Goal: Task Accomplishment & Management: Complete application form

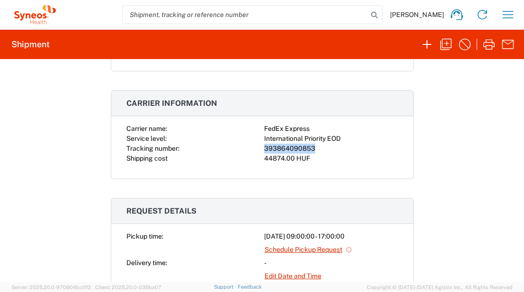
scroll to position [316, 0]
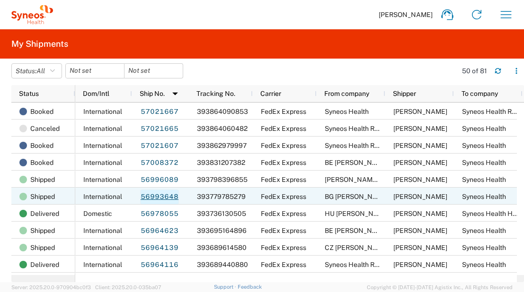
click at [166, 193] on link "56993648" at bounding box center [159, 197] width 39 height 15
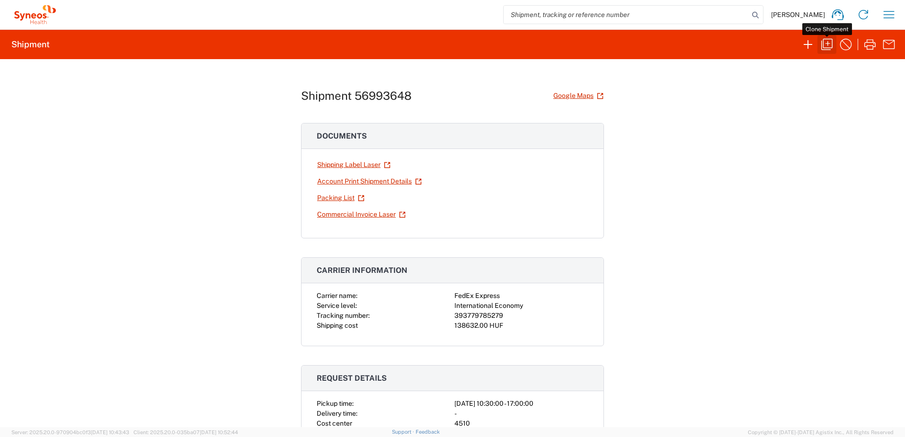
click at [523, 43] on icon "button" at bounding box center [826, 44] width 15 height 15
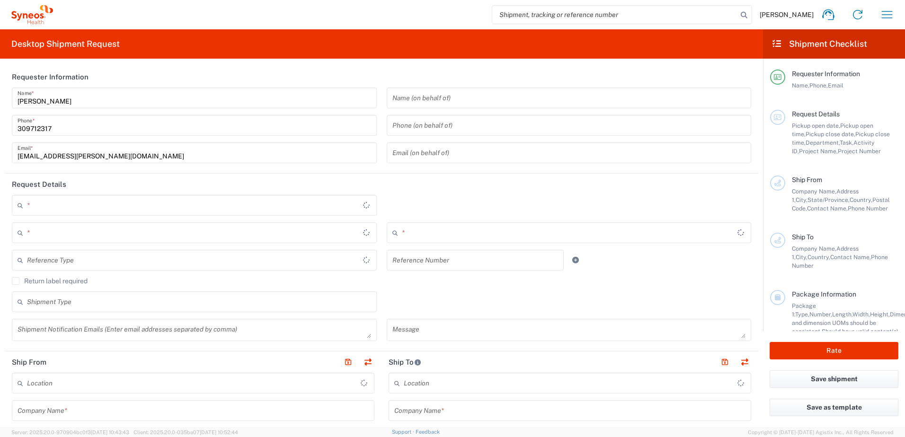
type input "Refresh"
type textarea "zsolt.varga@syneoshealth.com, Fixed_Assets_Helpdesk@syneoshealth.com"
type input "BG Georgi Stamenov"
type input "Kosta Lulchev N:25, bl. 263"
type input "Sofia"
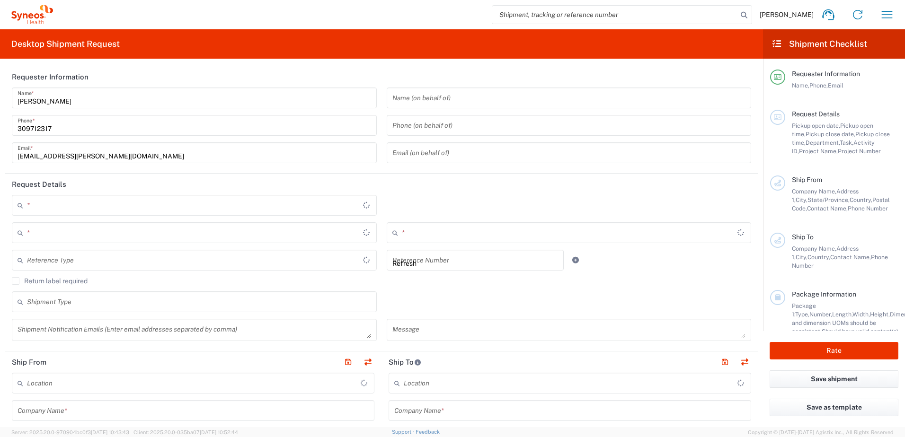
type input "1111"
type input "[PERSON_NAME]"
type input "359882922882"
type input "Syneos Health"
type input "Irinyi [PERSON_NAME] 4-20,B building"
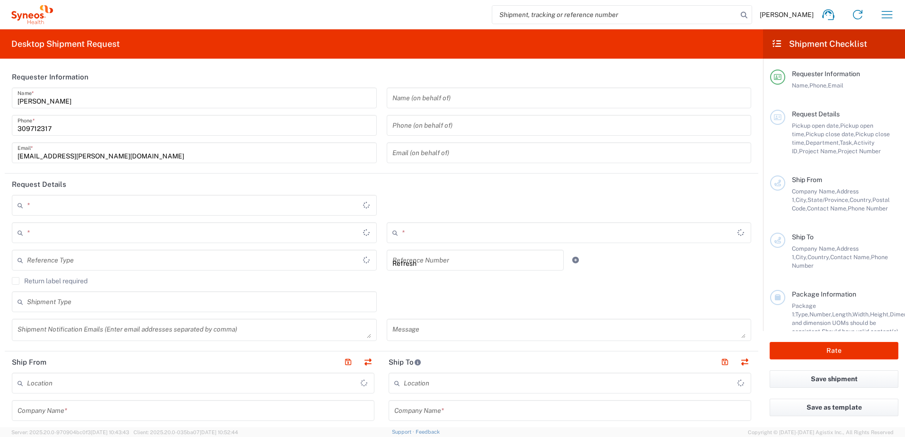
type input "2nd floor"
type input "[GEOGRAPHIC_DATA]"
type input "1117"
type input "[PERSON_NAME]"
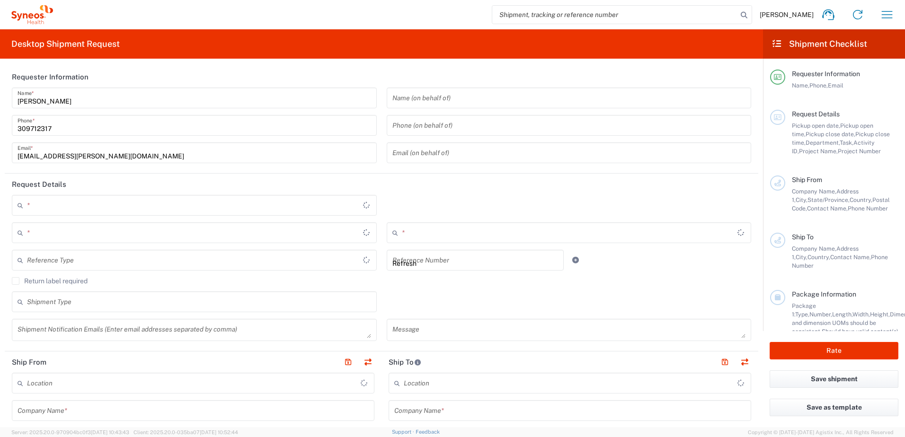
type input "309712317"
type input "[EMAIL_ADDRESS][PERSON_NAME][DOMAIN_NAME]"
type input "Sender/Shipper"
type input "Repair/Warranty"
type input "Sender/Shipper"
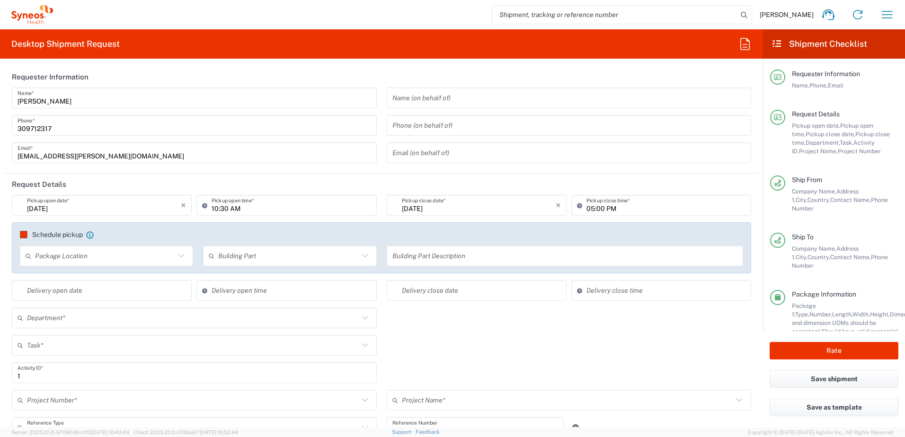
type input "Task"
type input "[GEOGRAPHIC_DATA]"
type input "Delivery Duty Paid"
type input "Your Packaging"
type input "4510"
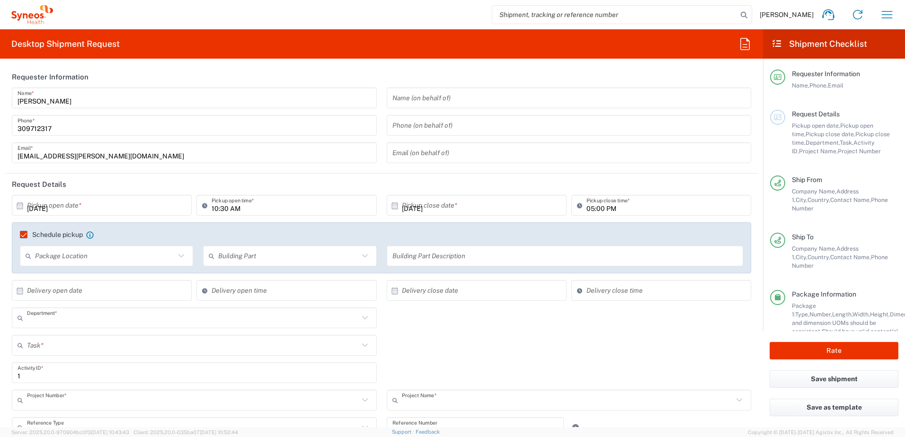
type input "**6183 DEPARTMENTAL EXPENSE"
type input "6183"
type input "Syneos Health Hungary Kft."
click at [125, 215] on div "× Pickup open date *" at bounding box center [102, 205] width 180 height 21
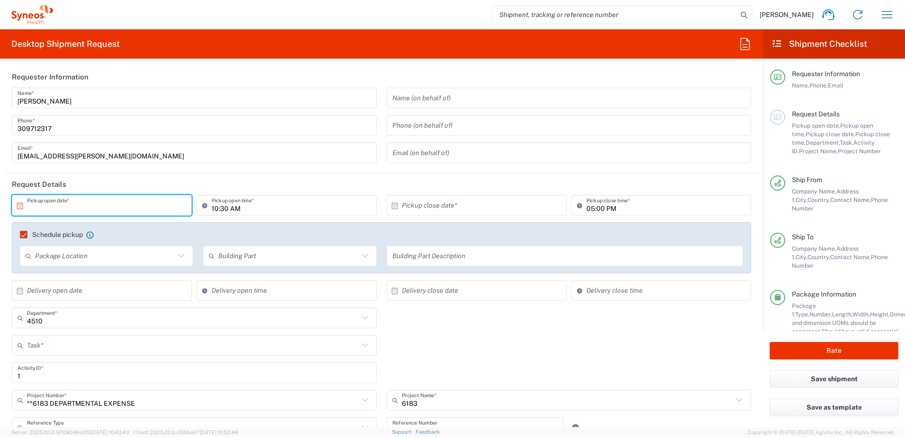
click at [125, 209] on input "text" at bounding box center [104, 205] width 154 height 17
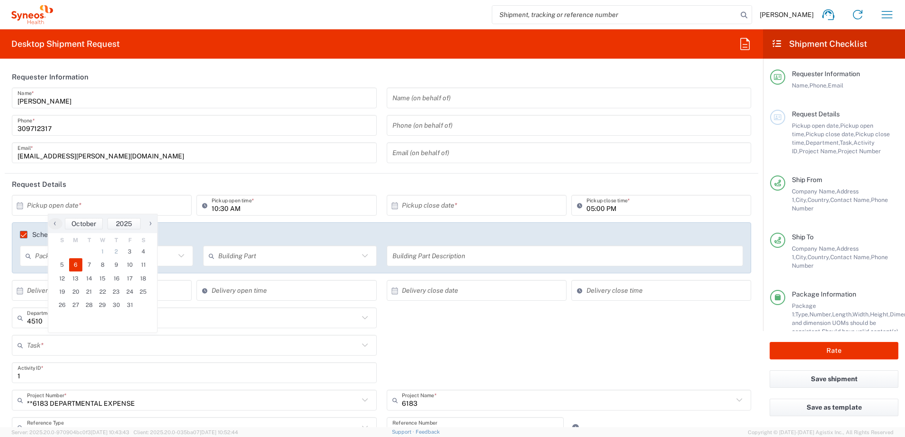
click at [78, 265] on span "6" at bounding box center [76, 264] width 14 height 13
type input "[DATE]"
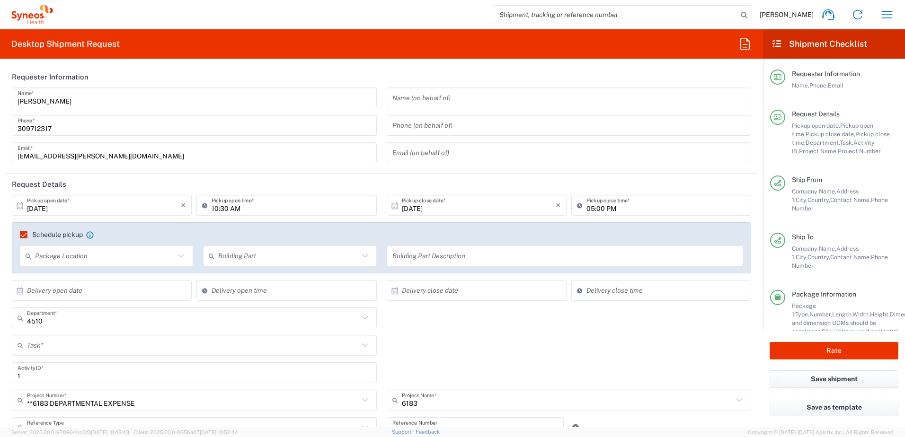
scroll to position [158, 0]
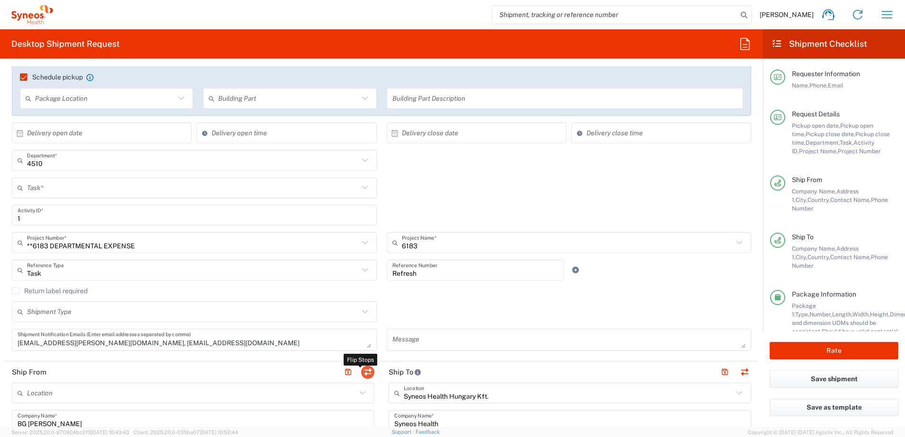
click at [368, 292] on button "button" at bounding box center [367, 372] width 13 height 13
type input "Syneos Health Hungary Kft."
type input "Syneos Health"
type input "Irinyi [PERSON_NAME] 4-20,B building"
type input "2nd floor"
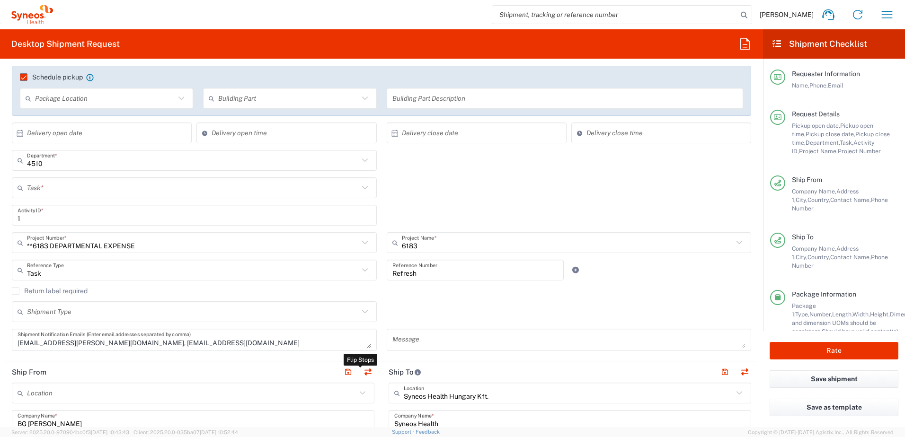
type input "[GEOGRAPHIC_DATA]"
type input "1117"
type input "[PERSON_NAME]"
type input "309712317"
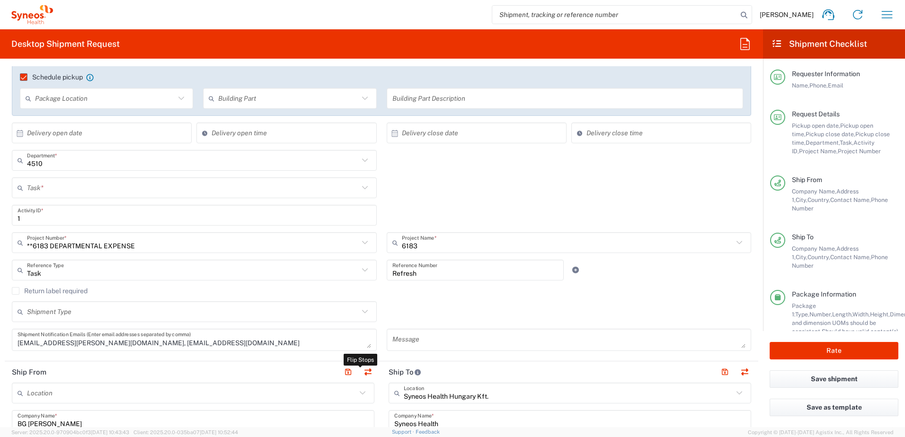
type input "[EMAIL_ADDRESS][PERSON_NAME][DOMAIN_NAME]"
type input "BG [PERSON_NAME]"
type input "Kosta Lulchev N:25, bl. 263"
type input "Sofia"
type input "[GEOGRAPHIC_DATA]"
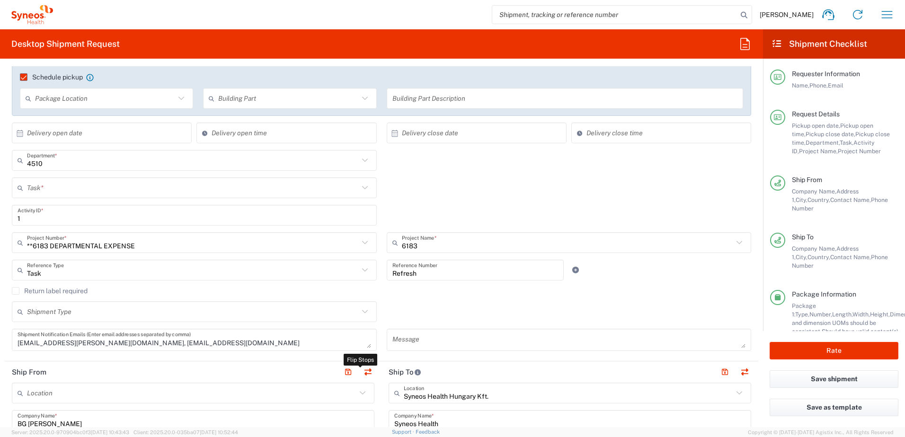
type input "1111"
type input "[PERSON_NAME]"
type input "359882922882"
type input "Sender/Shipper"
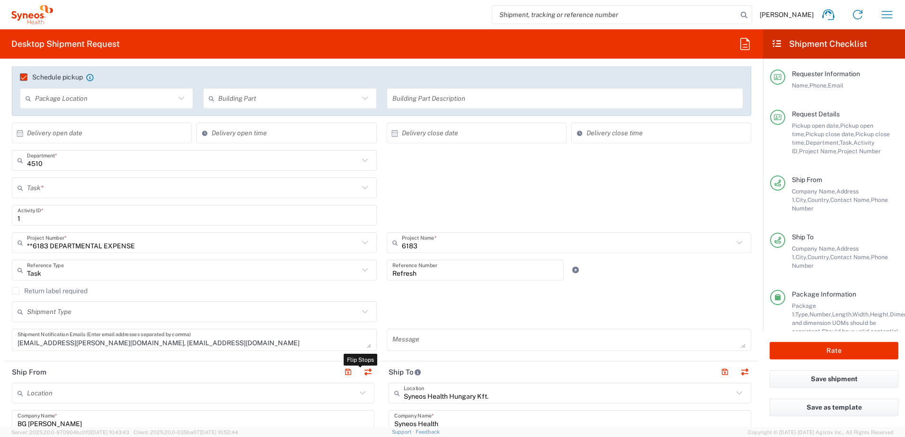
type input "Delivery Duty Paid"
type input "EORI"
type input "CZ26186152"
type input "VAT"
type input "HU 24901833"
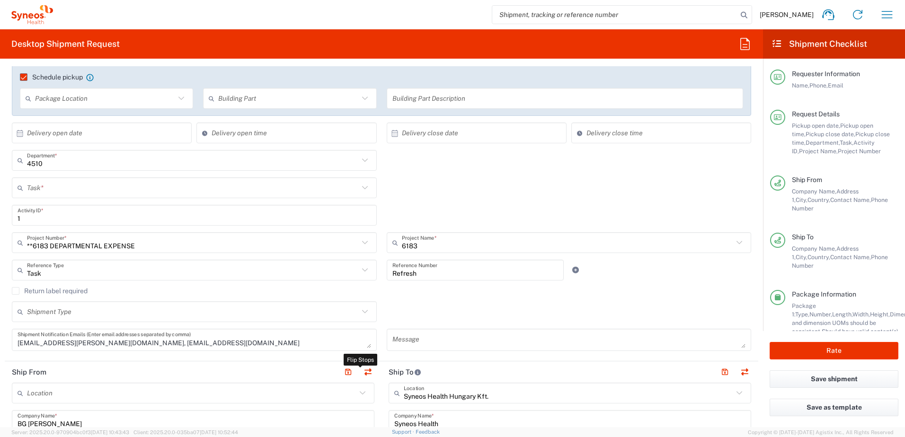
type input "VAT"
type input "CZ 26186152"
type input "TIN"
type input "26186152"
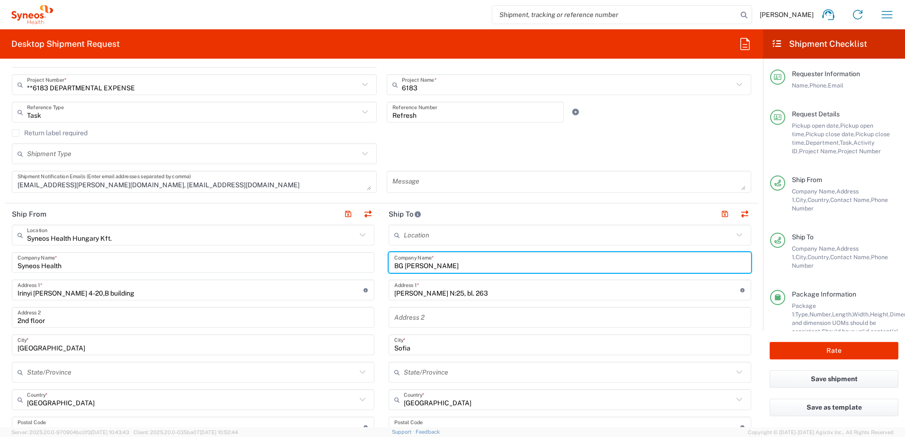
drag, startPoint x: 458, startPoint y: 265, endPoint x: 402, endPoint y: 269, distance: 56.9
click at [402, 269] on input "BG [PERSON_NAME]" at bounding box center [569, 263] width 351 height 17
paste input "Mitko Dimitr"
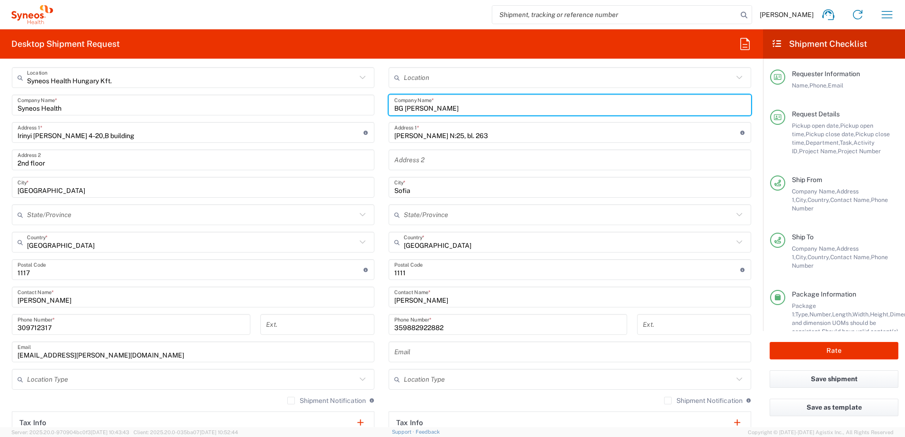
scroll to position [631, 0]
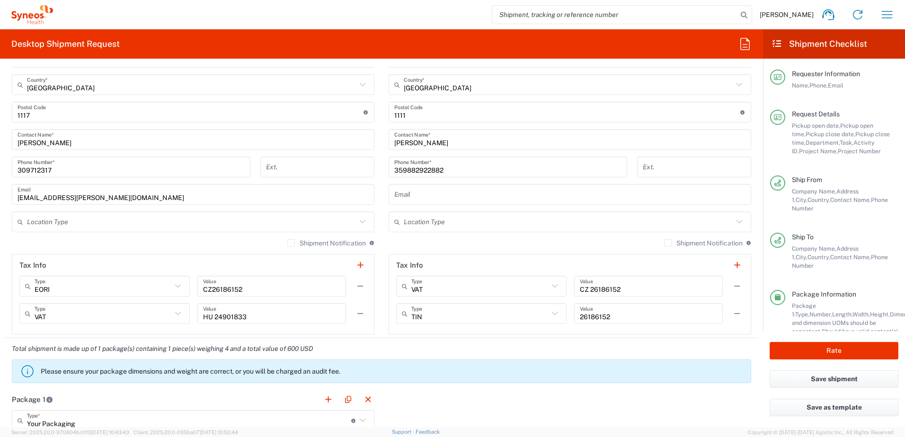
type input "BG [PERSON_NAME]"
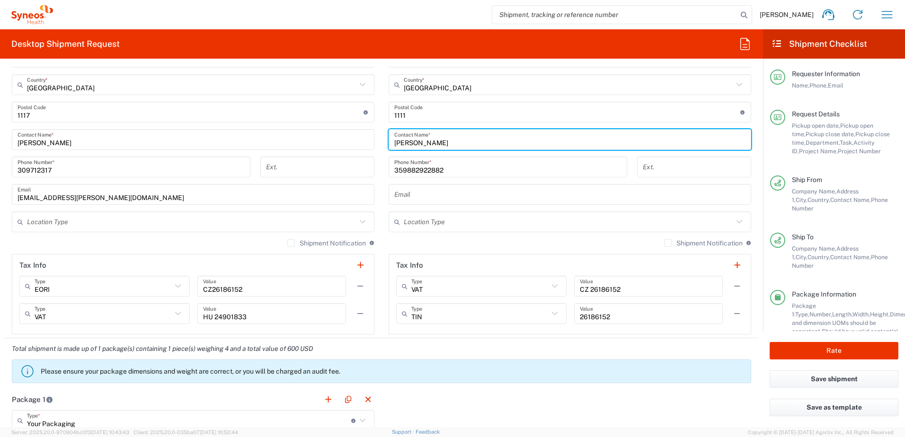
drag, startPoint x: 446, startPoint y: 144, endPoint x: 364, endPoint y: 141, distance: 81.9
click at [364, 141] on div "Ship From Syneos Health [GEOGRAPHIC_DATA] Kft. Location Syneos Health Hungary K…" at bounding box center [381, 113] width 753 height 450
paste input "Mitko Dimitr"
type input "[PERSON_NAME]"
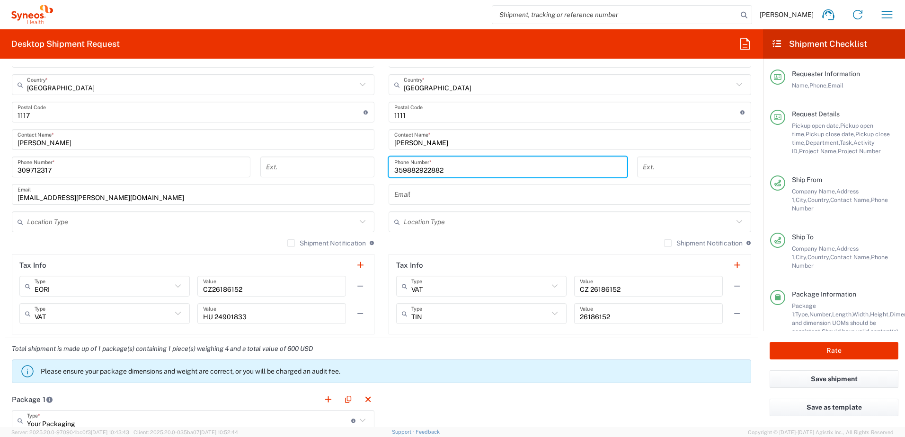
drag, startPoint x: 445, startPoint y: 168, endPoint x: 337, endPoint y: 168, distance: 107.9
click at [338, 168] on div "Ship From Syneos Health [GEOGRAPHIC_DATA] Kft. Location Syneos Health Hungary K…" at bounding box center [381, 113] width 753 height 450
paste input "884 476 473"
type input "359 884 476 473"
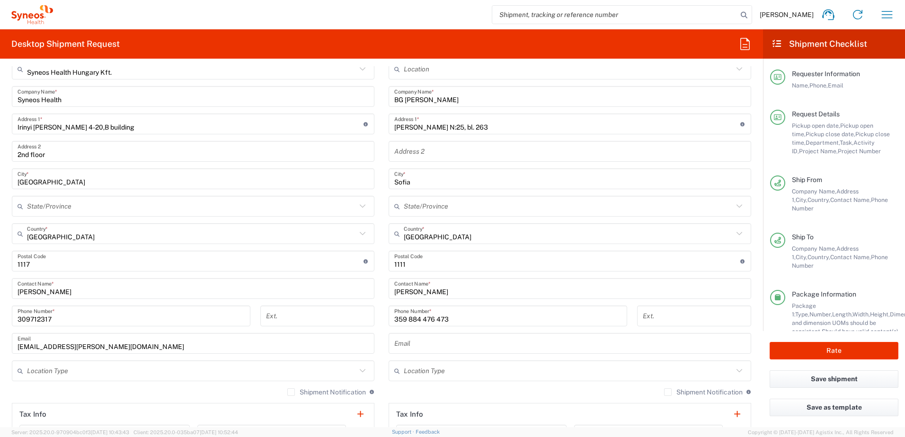
scroll to position [473, 0]
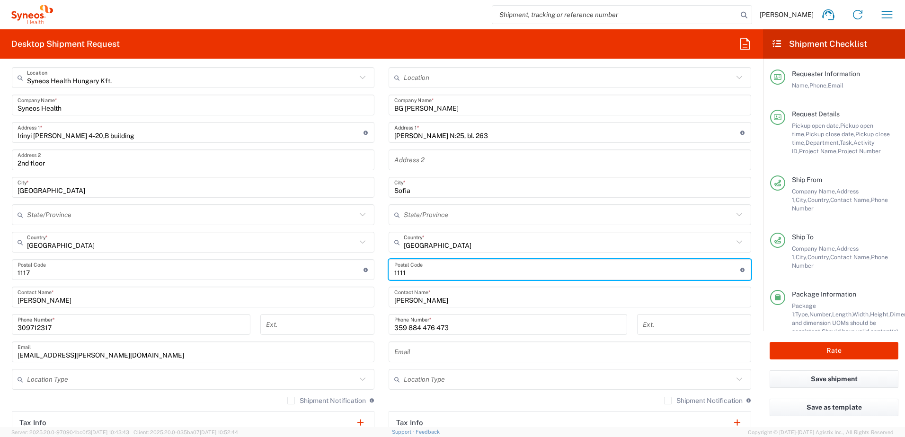
drag, startPoint x: 409, startPoint y: 274, endPoint x: 364, endPoint y: 271, distance: 44.6
click at [364, 271] on div "Ship From Syneos Health [GEOGRAPHIC_DATA] Kft. Location Syneos Health Hungary K…" at bounding box center [381, 271] width 753 height 450
type input "1404"
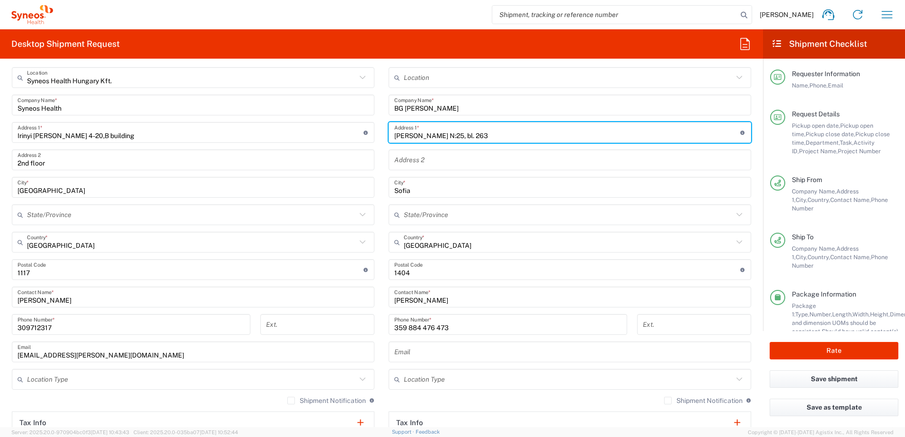
drag, startPoint x: 478, startPoint y: 135, endPoint x: 364, endPoint y: 133, distance: 114.5
click at [364, 133] on div "Ship From Syneos Health [GEOGRAPHIC_DATA] Kft. Location Syneos Health Hungary K…" at bounding box center [381, 271] width 753 height 450
paste input "Manastirski livadi-iztok, Sharl Shampo Street, Block 89B, apartment 10"
type input "Manastirski livadi-iztok, Sharl Shampo Street, Block 89B, apartment 10"
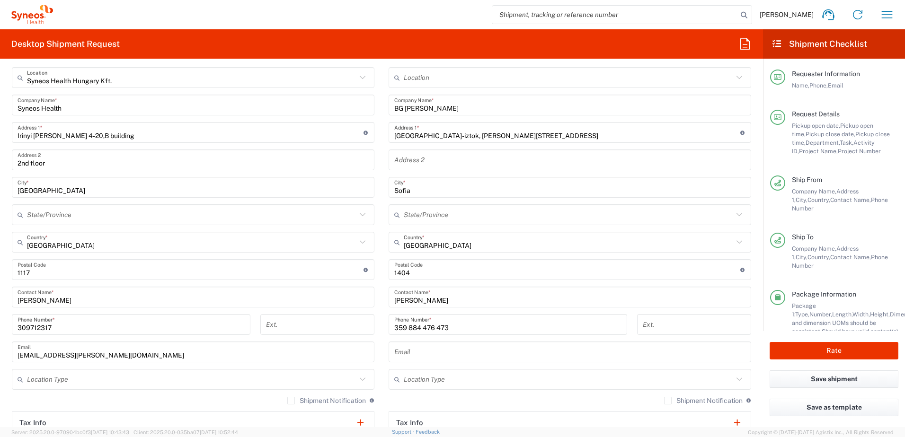
click at [384, 184] on main "Location [PERSON_NAME] LLC-[GEOGRAPHIC_DATA] [GEOGRAPHIC_DATA] [GEOGRAPHIC_DATA…" at bounding box center [569, 279] width 377 height 425
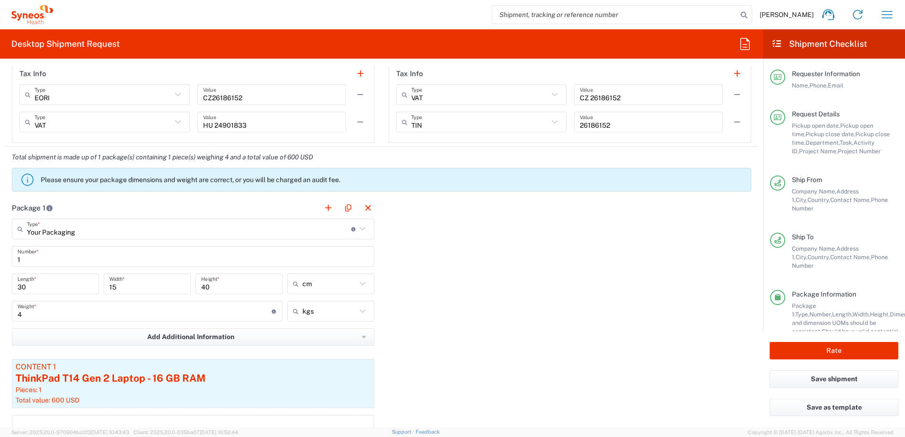
scroll to position [1104, 0]
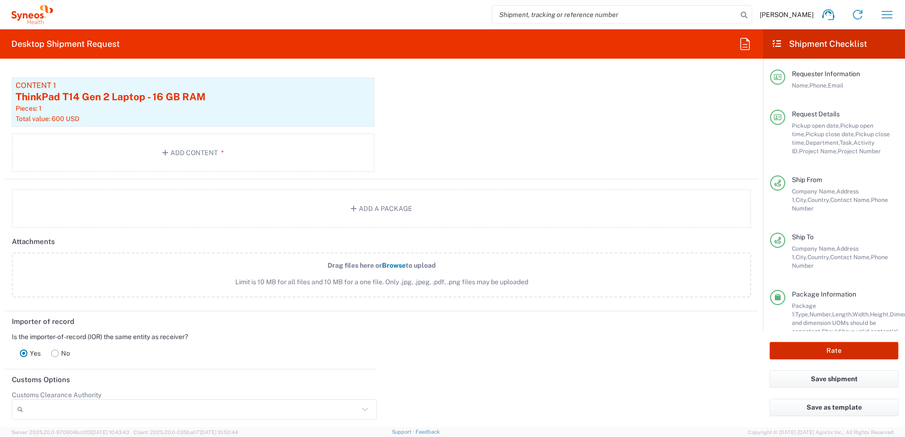
click at [523, 292] on button "Rate" at bounding box center [833, 351] width 129 height 18
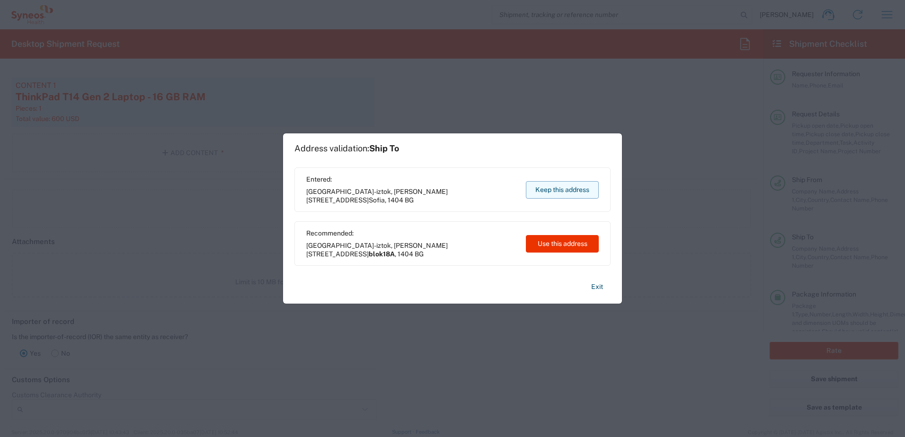
click at [523, 188] on button "Keep this address" at bounding box center [562, 190] width 73 height 18
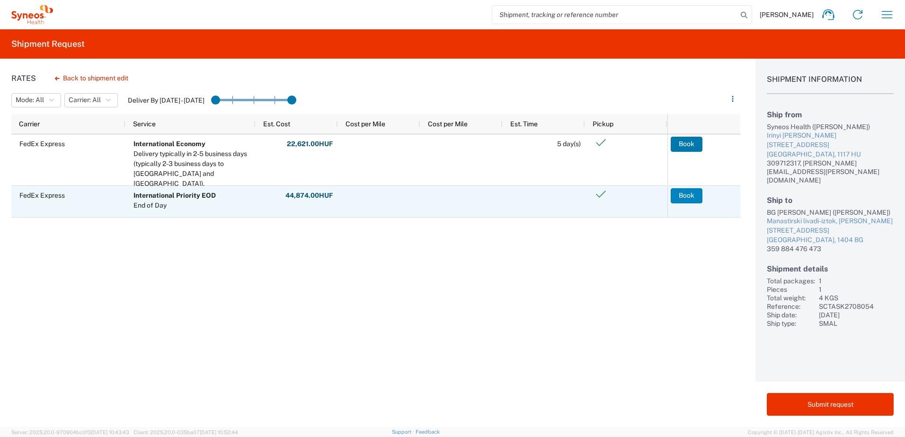
click at [523, 197] on button "Book" at bounding box center [686, 195] width 32 height 15
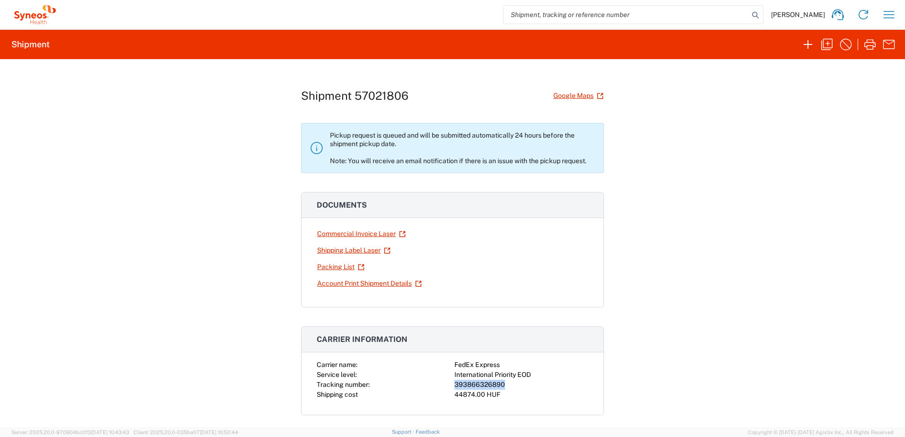
drag, startPoint x: 500, startPoint y: 384, endPoint x: 451, endPoint y: 385, distance: 49.2
click at [454, 292] on div "393866326890" at bounding box center [521, 385] width 134 height 10
copy div "393866326890"
click at [340, 248] on link "Shipping Label Laser" at bounding box center [354, 250] width 74 height 17
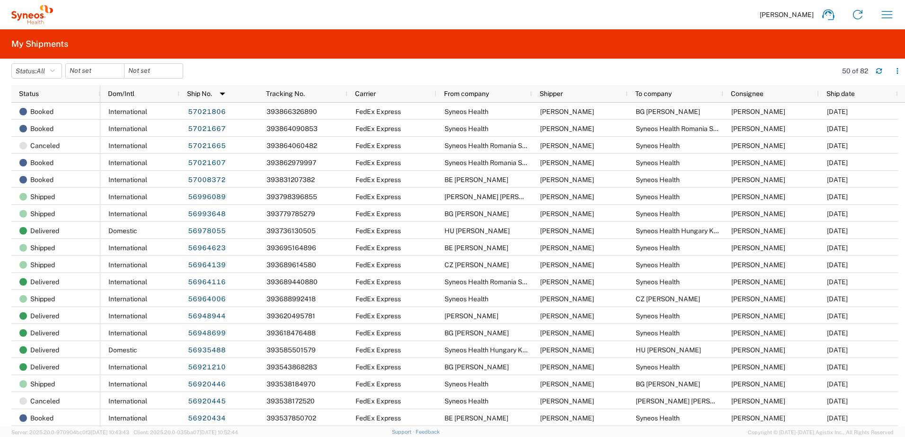
click at [181, 16] on div "[PERSON_NAME] Home Shipment estimator Shipment tracking Desktop shipment reques…" at bounding box center [477, 14] width 848 height 23
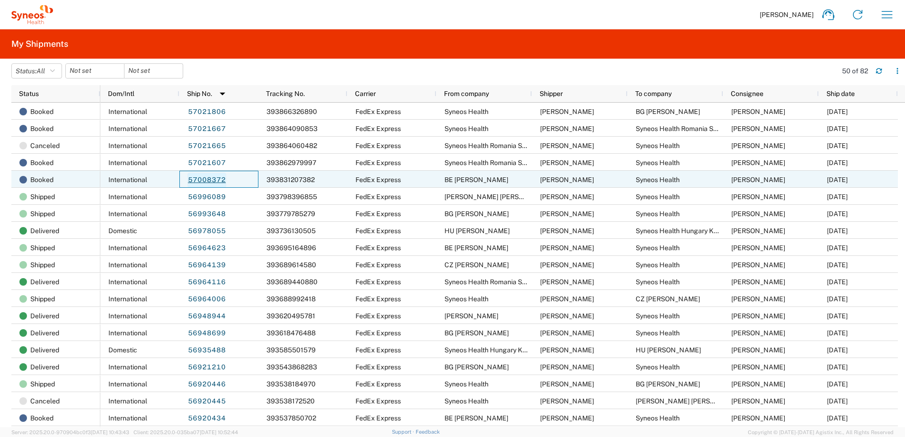
click at [206, 178] on link "57008372" at bounding box center [206, 180] width 39 height 15
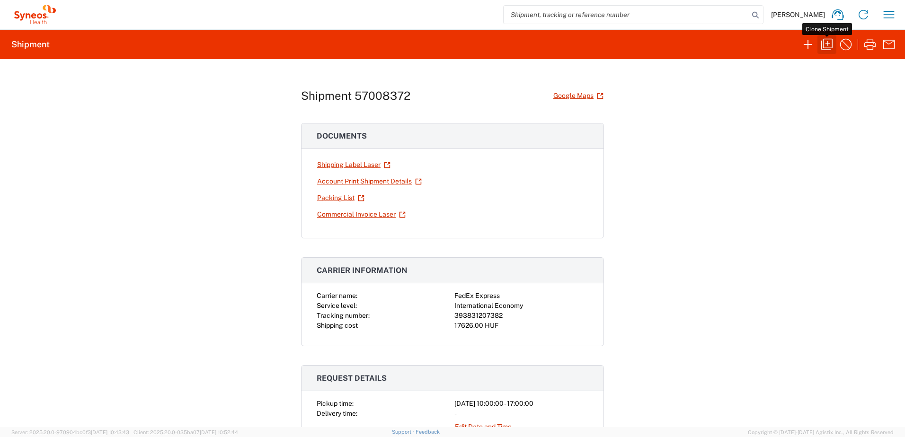
click at [825, 43] on icon "button" at bounding box center [826, 44] width 15 height 15
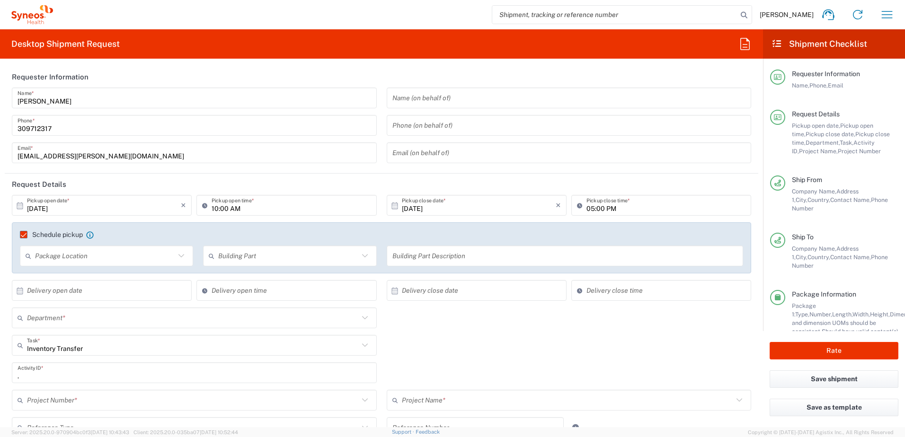
type input "[GEOGRAPHIC_DATA]"
type input "Delivery Duty Paid"
type input "4510 DEPARTMENTAL EXPENSE"
type input "[GEOGRAPHIC_DATA]"
type input "Your Packaging"
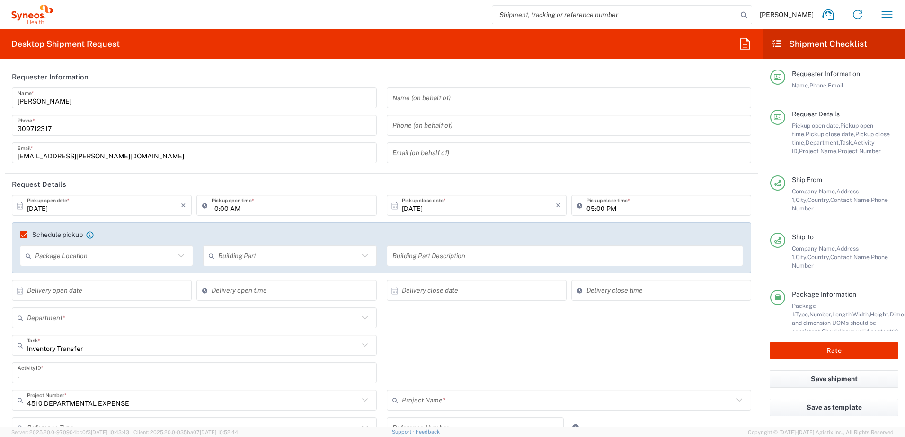
type input "Syneos Health Hungary Kft."
click at [116, 206] on input "[DATE]" at bounding box center [104, 205] width 154 height 17
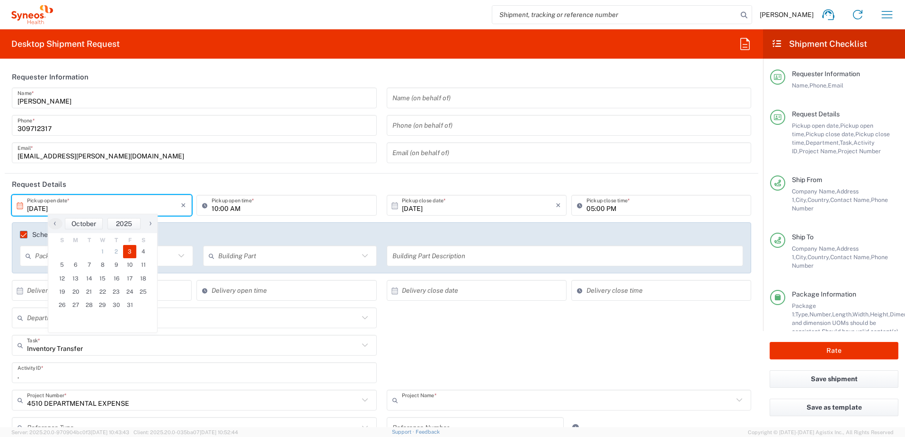
type input "4510 DEPARTMENTAL EXPENSE"
type input "4510"
click at [77, 268] on span "6" at bounding box center [76, 264] width 14 height 13
type input "[DATE]"
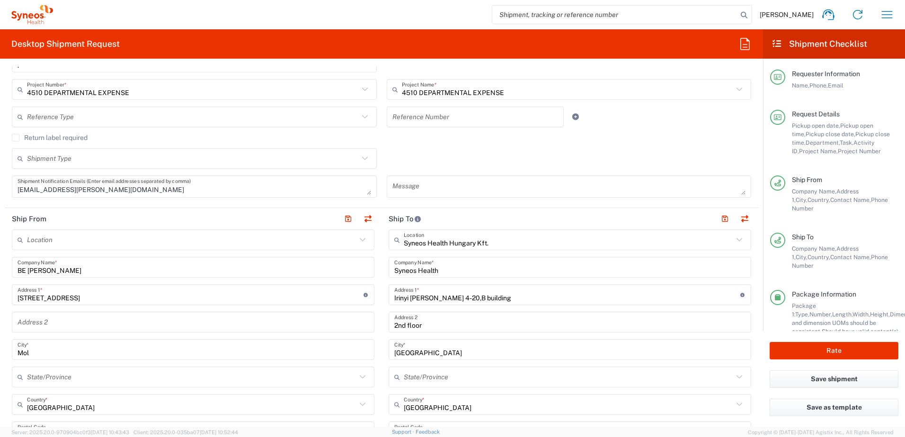
scroll to position [316, 0]
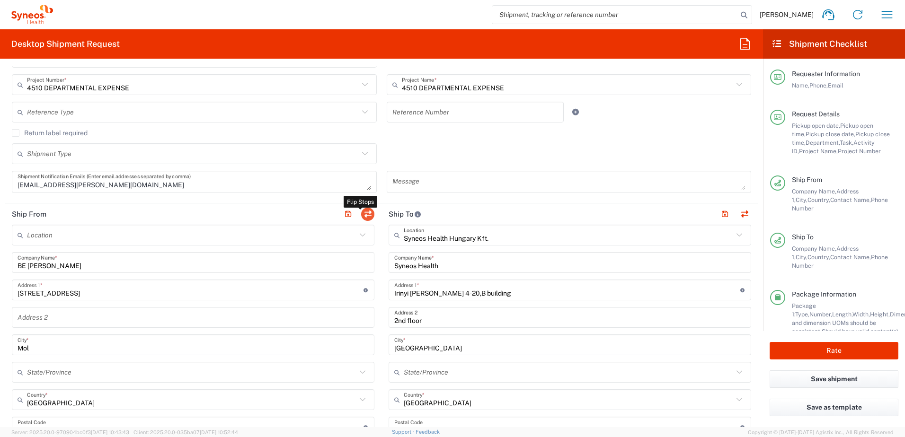
click at [362, 211] on button "button" at bounding box center [367, 214] width 13 height 13
type input "Syneos Health Hungary Kft."
type input "Syneos Health"
type input "Irinyi [PERSON_NAME] 4-20,B building"
type input "2nd floor"
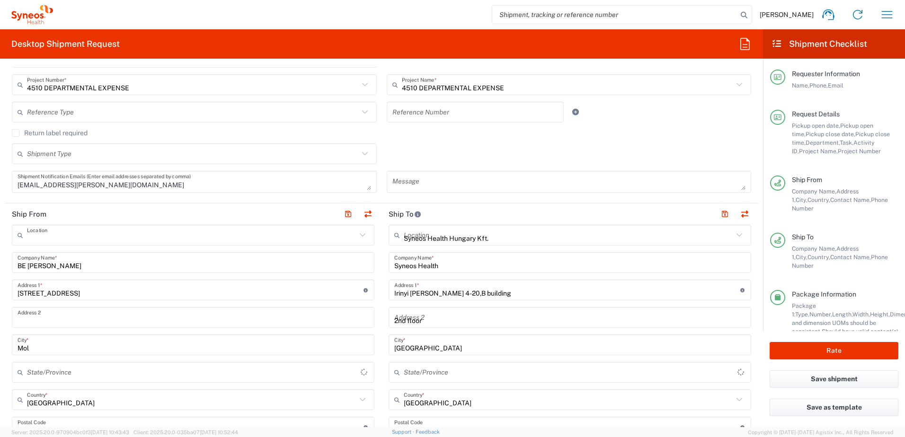
type input "[GEOGRAPHIC_DATA]"
type input "1117"
type input "[PERSON_NAME]"
type input "309712317"
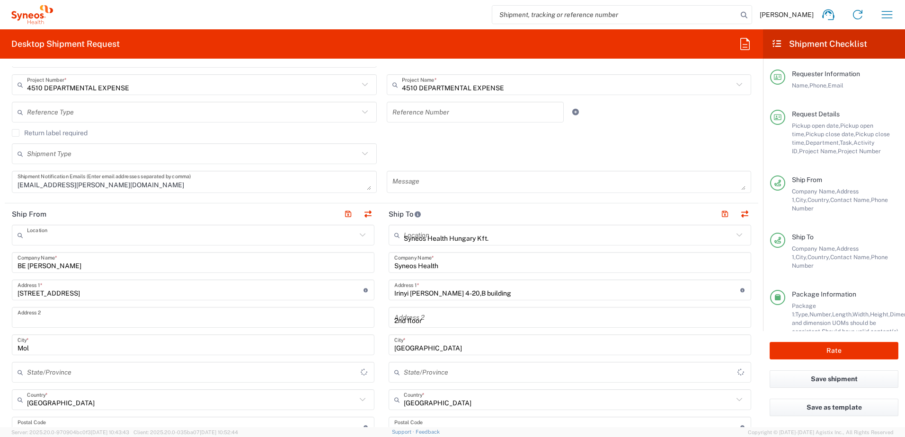
type input "[EMAIL_ADDRESS][PERSON_NAME][DOMAIN_NAME]"
type input "EORI"
type input "HU0028038708"
type input "BE [PERSON_NAME]"
type input "[STREET_ADDRESS]"
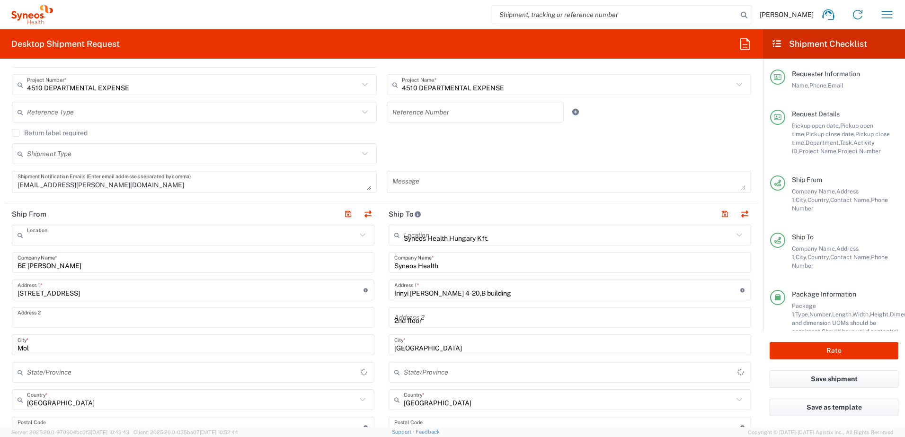
type input "Mol"
type input "[GEOGRAPHIC_DATA]"
type input "2400"
type input "[PERSON_NAME]"
type input "[PHONE_NUMBER]"
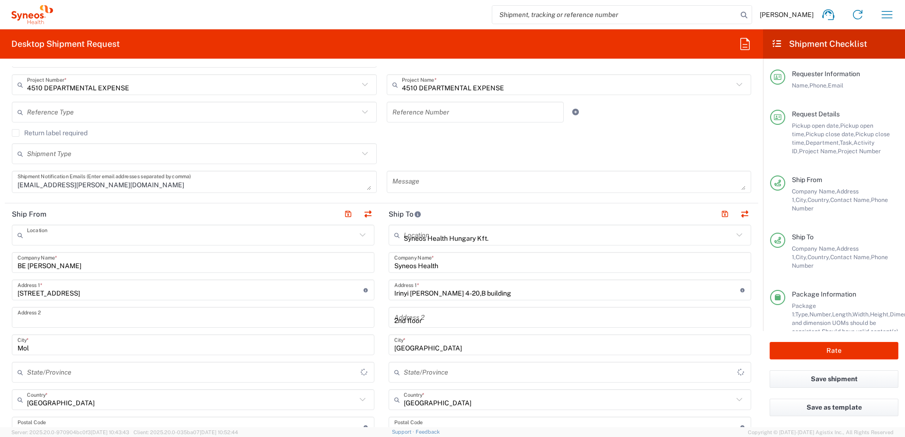
type input "VAT"
type input "HU 24901833"
type input "Sender/Shipper"
type input "Delivery Duty Paid"
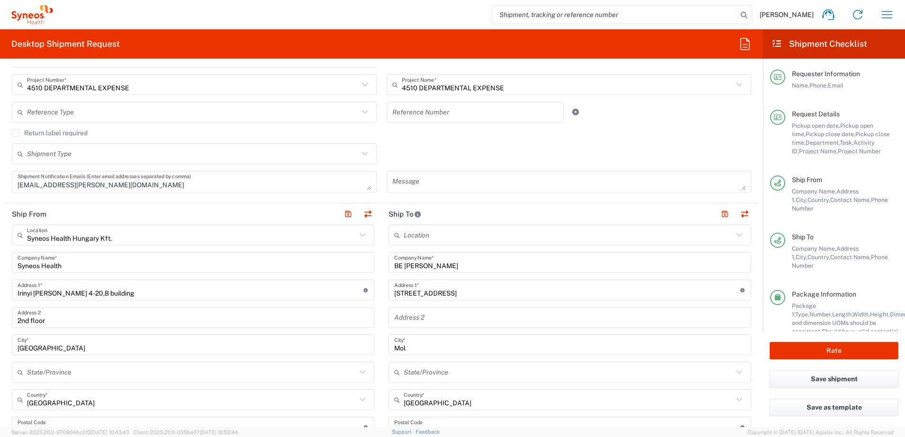
scroll to position [473, 0]
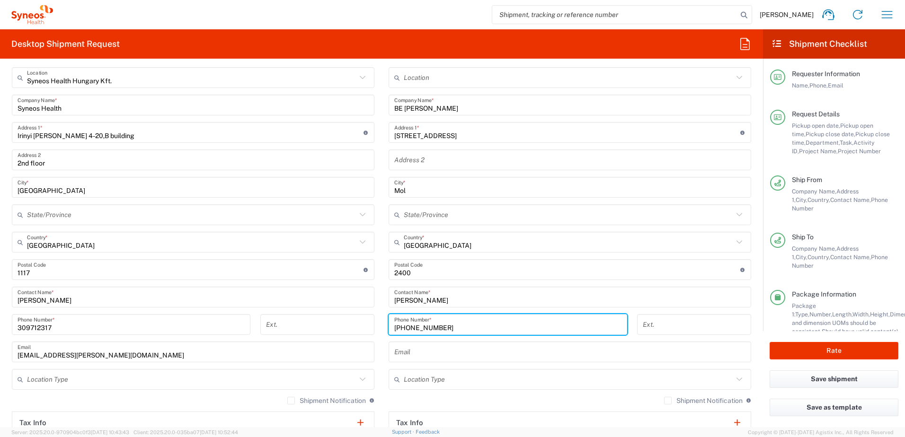
drag, startPoint x: 445, startPoint y: 325, endPoint x: 357, endPoint y: 325, distance: 88.0
click at [353, 327] on div "Ship From Syneos Health [GEOGRAPHIC_DATA] Kft. Location Syneos Health Hungary K…" at bounding box center [381, 271] width 753 height 450
paste input "32 494 10 36 8"
type input "32 494 10 36 87"
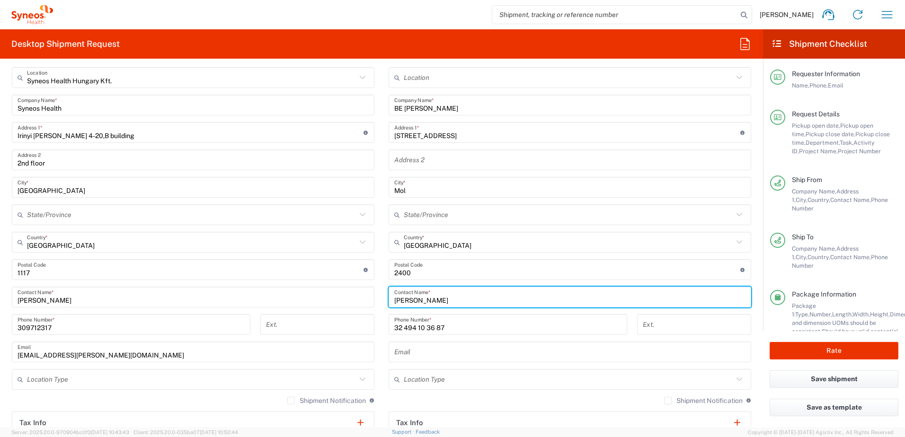
drag, startPoint x: 452, startPoint y: 300, endPoint x: 349, endPoint y: 299, distance: 103.6
click at [349, 299] on div "Ship From Syneos Health [GEOGRAPHIC_DATA] Kft. Location Syneos Health Hungary K…" at bounding box center [381, 271] width 753 height 450
paste input "Joke [PERSON_NAME]"
type input "Joke [PERSON_NAME]"
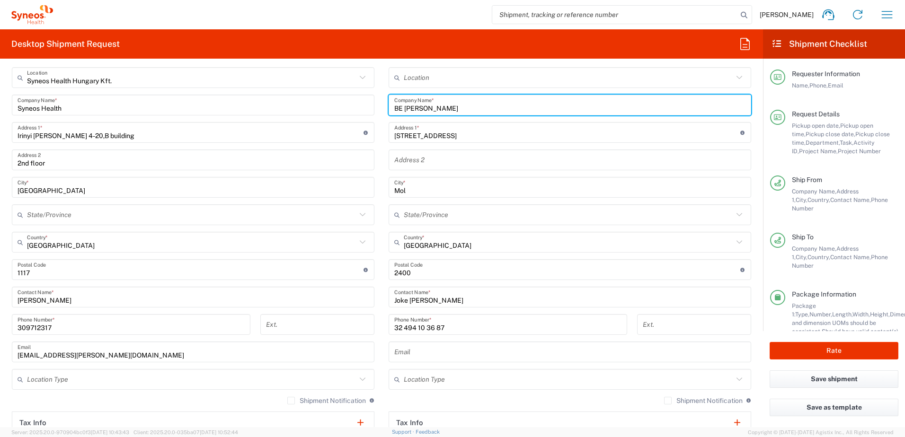
drag, startPoint x: 454, startPoint y: 109, endPoint x: 402, endPoint y: 106, distance: 51.6
click at [402, 106] on input "BE [PERSON_NAME]" at bounding box center [569, 105] width 351 height 17
paste input "Joke [PERSON_NAME]"
type input "BE Joke [PERSON_NAME]"
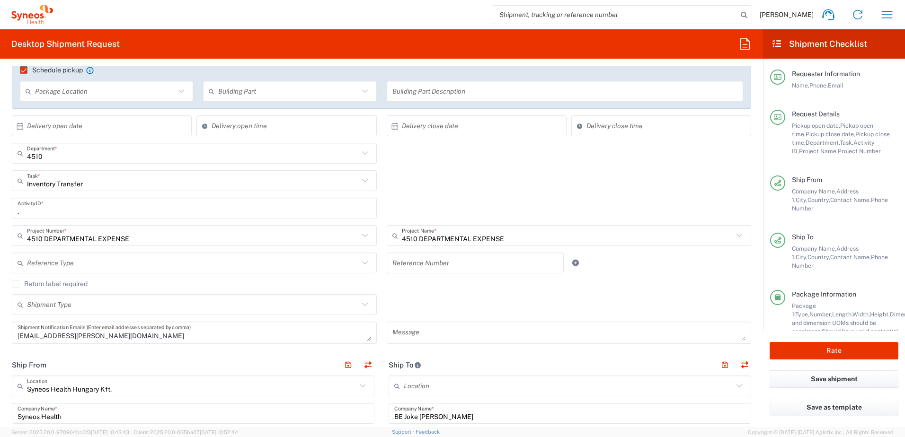
scroll to position [158, 0]
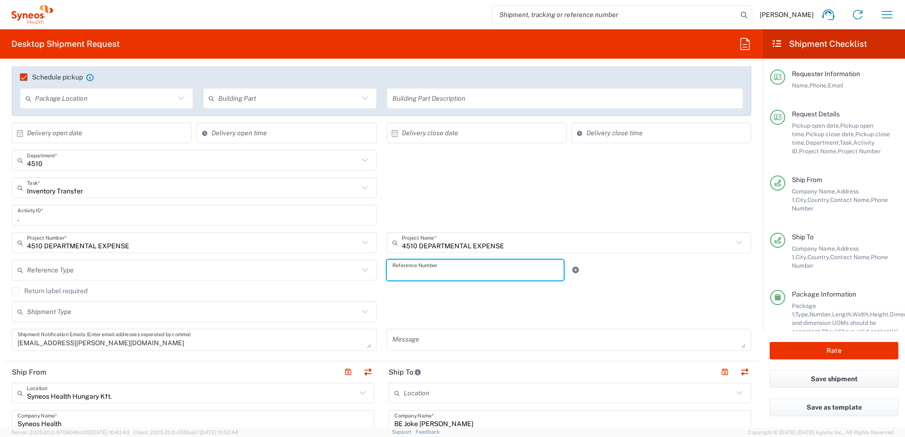
click at [444, 269] on input "text" at bounding box center [475, 270] width 166 height 17
paste input "SCTASK2729792"
type input "SCTASK2729792"
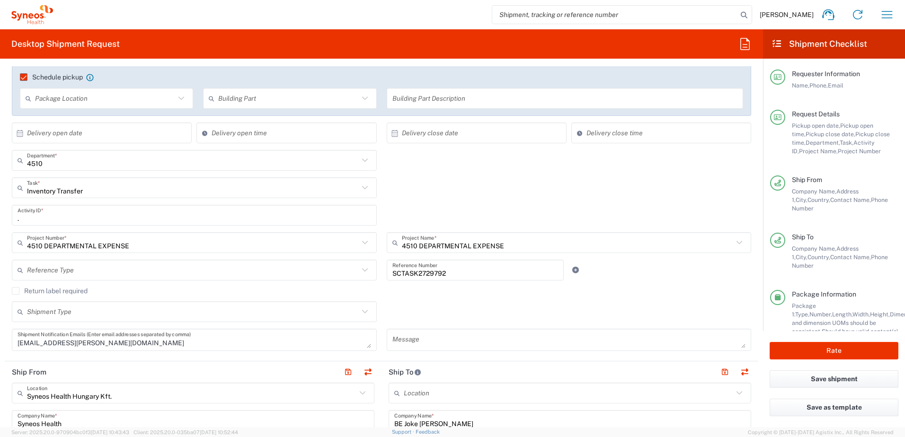
scroll to position [316, 0]
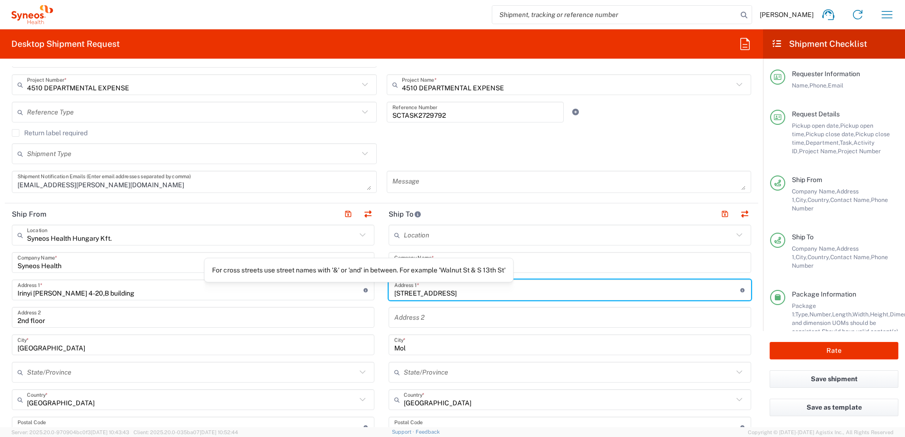
drag, startPoint x: 413, startPoint y: 290, endPoint x: 328, endPoint y: 294, distance: 85.3
click at [335, 293] on div "Ship From Syneos Health [GEOGRAPHIC_DATA] Kft. Location Syneos Health Hungary K…" at bounding box center [381, 428] width 753 height 450
paste input "[STREET_ADDRESS]"
type input "[STREET_ADDRESS]"
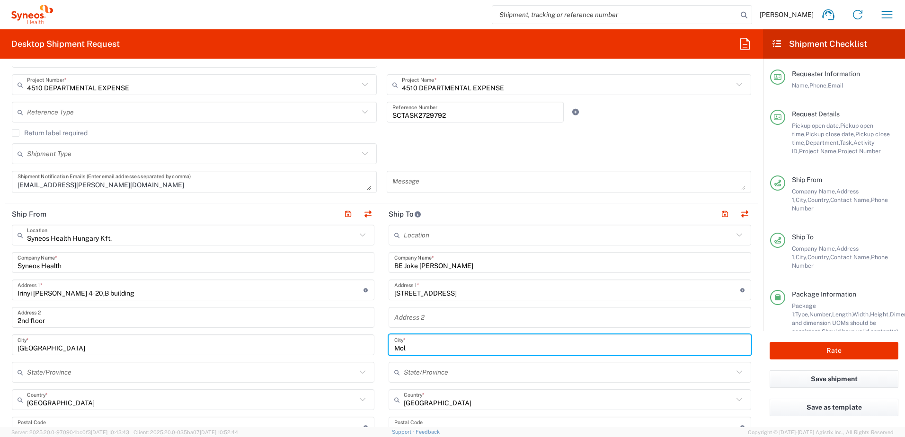
drag, startPoint x: 410, startPoint y: 348, endPoint x: 359, endPoint y: 346, distance: 51.6
click at [359, 346] on div "Ship From Syneos Health [GEOGRAPHIC_DATA] Kft. Location Syneos Health Hungary K…" at bounding box center [381, 428] width 753 height 450
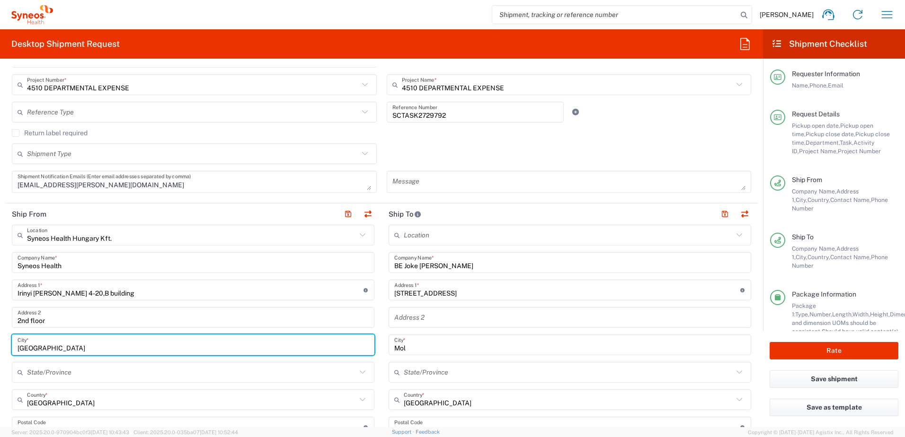
click at [359, 346] on input "[GEOGRAPHIC_DATA]" at bounding box center [193, 345] width 351 height 17
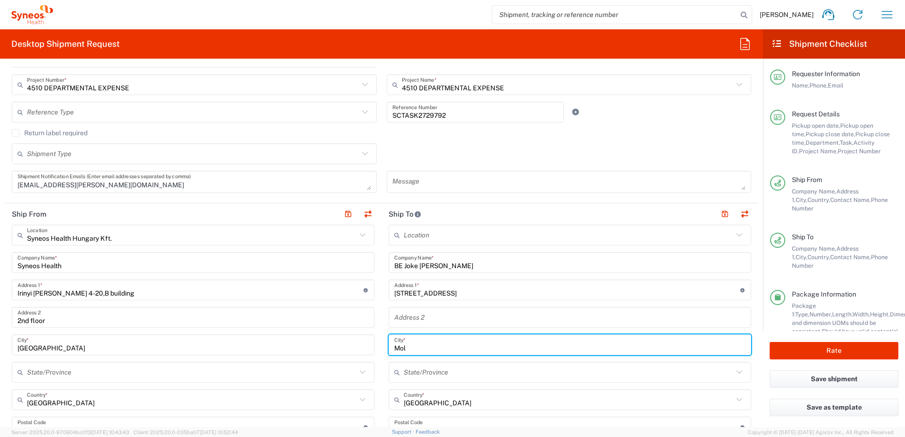
drag, startPoint x: 431, startPoint y: 349, endPoint x: 355, endPoint y: 349, distance: 75.2
click at [355, 349] on div "Ship From Syneos Health [GEOGRAPHIC_DATA] Kft. Location Syneos Health Hungary K…" at bounding box center [381, 428] width 753 height 450
paste input "[GEOGRAPHIC_DATA]"
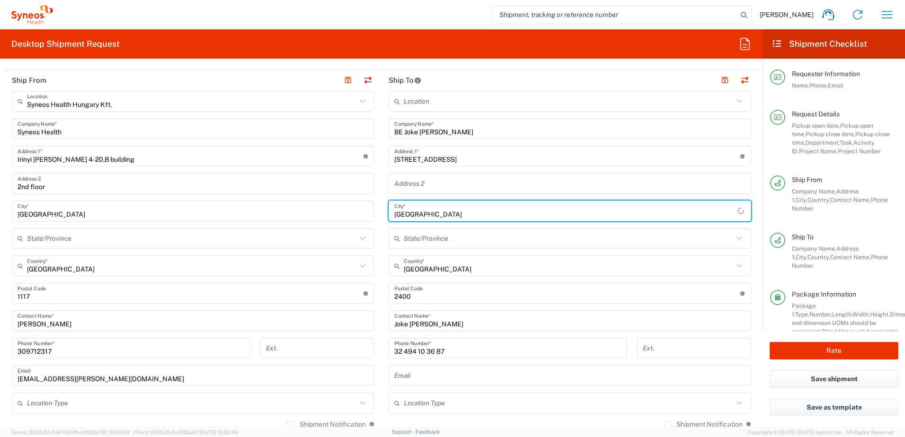
scroll to position [473, 0]
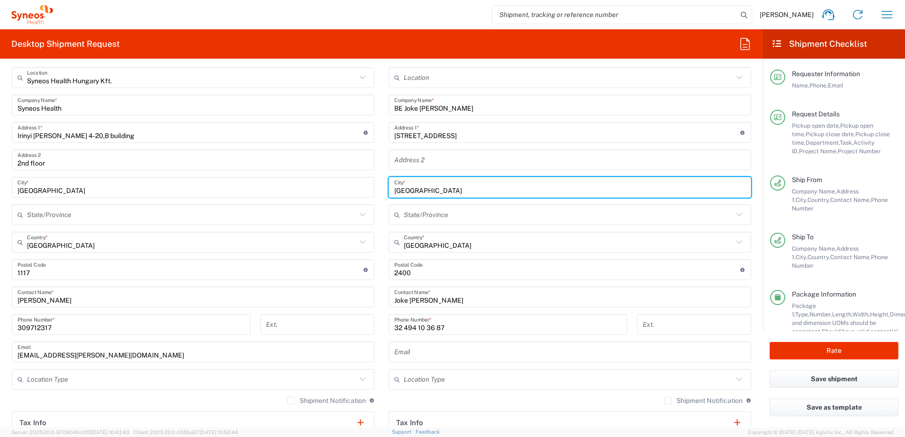
type input "[GEOGRAPHIC_DATA]"
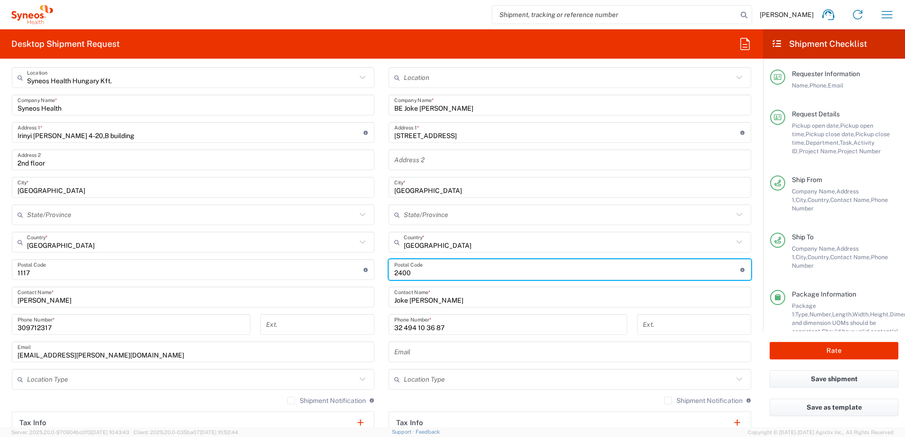
drag, startPoint x: 412, startPoint y: 274, endPoint x: 355, endPoint y: 269, distance: 56.5
click at [356, 269] on div "Ship From Syneos Health [GEOGRAPHIC_DATA] Kft. Location Syneos Health Hungary K…" at bounding box center [381, 271] width 753 height 450
type input "9050"
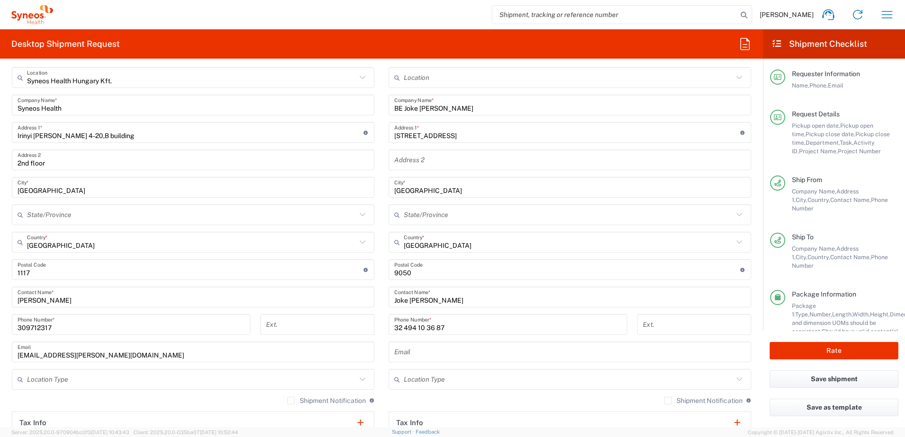
click at [384, 330] on div "[PHONE_NUMBER] Phone Number *" at bounding box center [508, 327] width 248 height 27
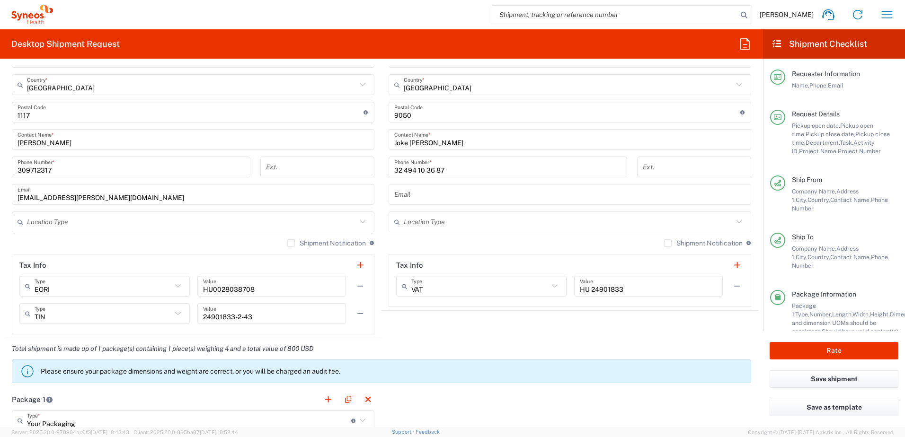
scroll to position [789, 0]
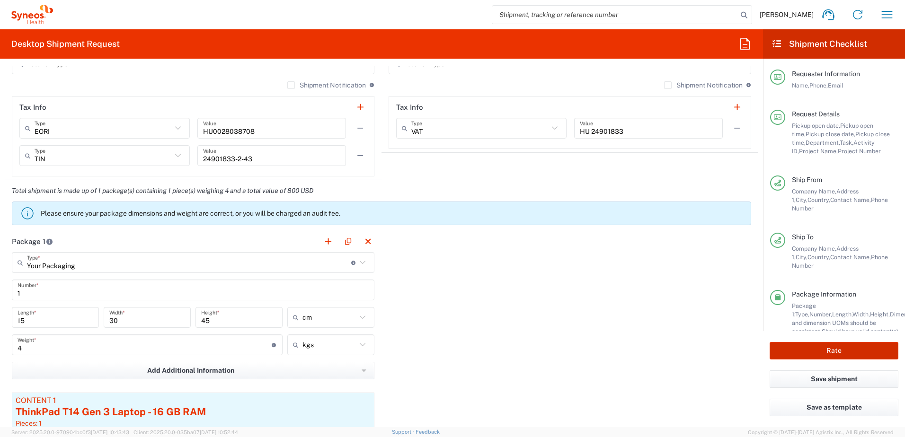
click at [813, 352] on button "Rate" at bounding box center [833, 351] width 129 height 18
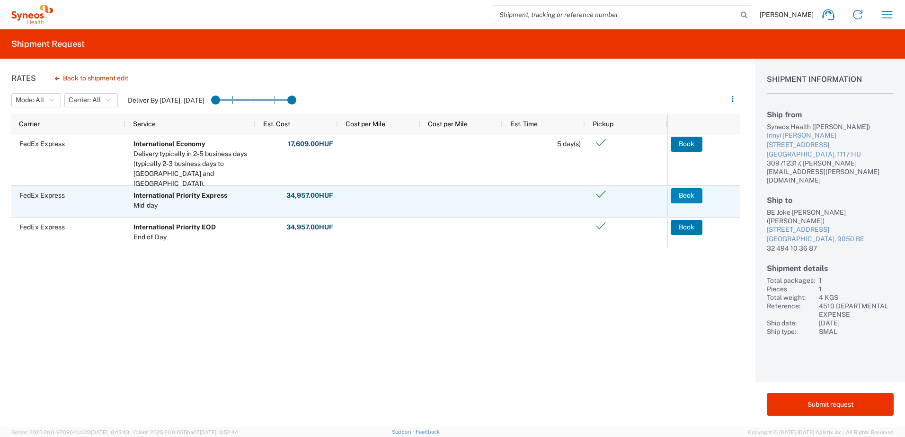
click at [688, 195] on button "Book" at bounding box center [686, 195] width 32 height 15
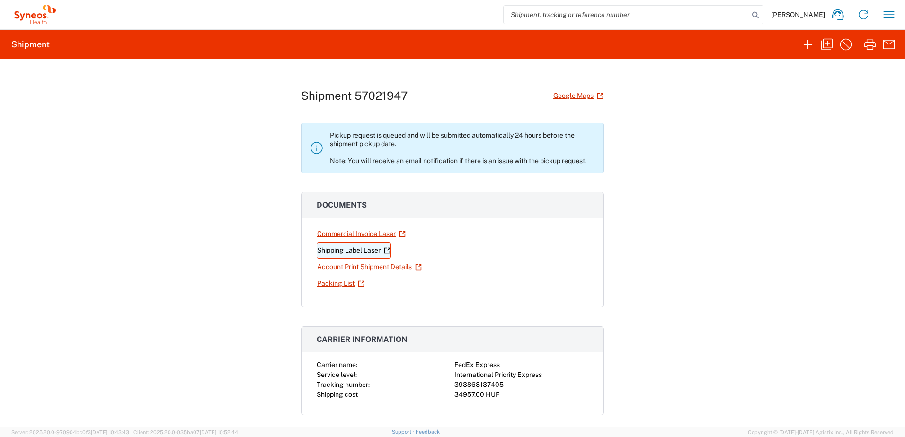
click at [350, 249] on link "Shipping Label Laser" at bounding box center [354, 250] width 74 height 17
drag, startPoint x: 499, startPoint y: 384, endPoint x: 452, endPoint y: 386, distance: 46.9
click at [454, 386] on div "393868137405" at bounding box center [521, 385] width 134 height 10
copy div "393868137405"
click at [107, 144] on div "Shipment 57021947 Google Maps Pickup request is queued and will be submitted au…" at bounding box center [452, 243] width 905 height 368
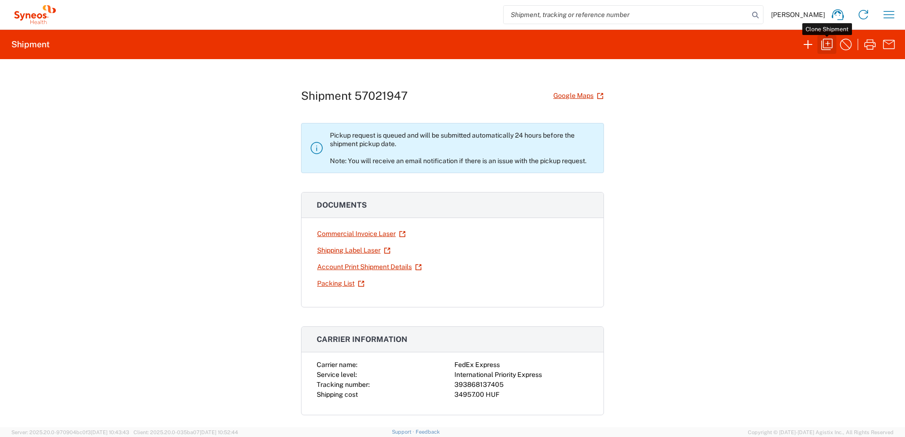
click at [825, 44] on icon "button" at bounding box center [826, 44] width 11 height 11
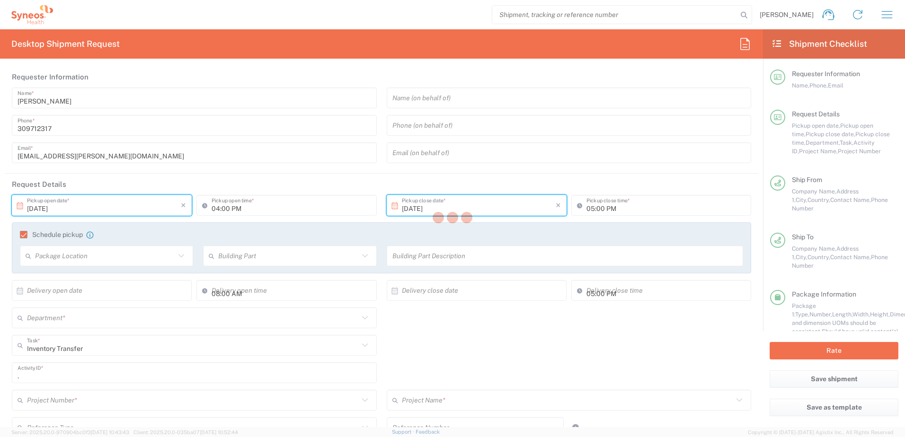
type input "[DATE]"
type input "10:00 AM"
type input "[DATE]"
type textarea "[EMAIL_ADDRESS][PERSON_NAME][DOMAIN_NAME]"
type input "Syneos Health Hungary Kft."
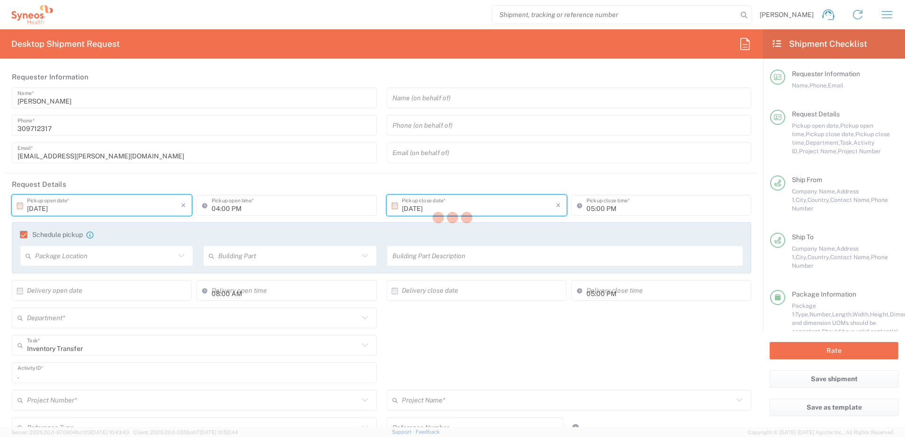
type input "Syneos Health"
type input "Irinyi [PERSON_NAME] 4-20,B building"
type input "2nd floor"
type input "[GEOGRAPHIC_DATA]"
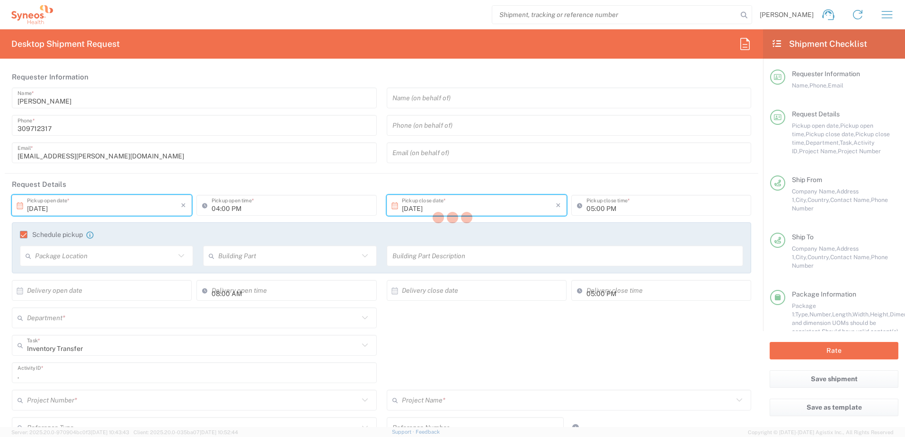
type input "1117"
type input "[PERSON_NAME]"
type input "309712317"
type input "[EMAIL_ADDRESS][PERSON_NAME][DOMAIN_NAME]"
type input "BE Joke [PERSON_NAME]"
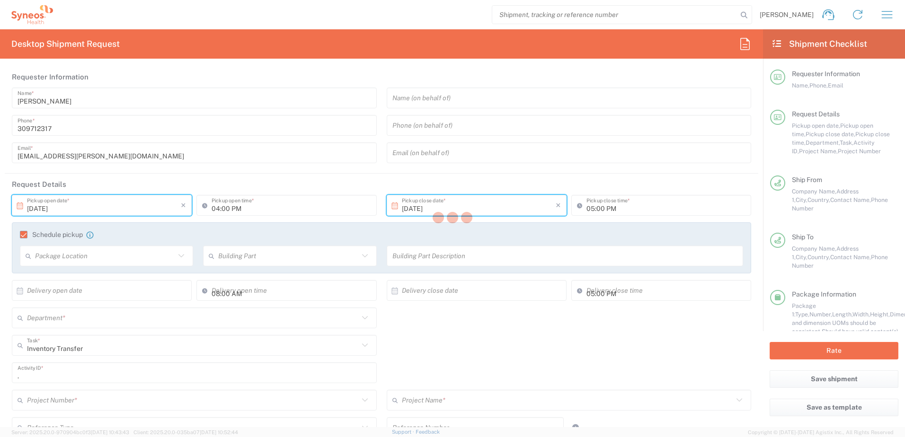
type input "[STREET_ADDRESS]"
type input "[GEOGRAPHIC_DATA]"
type input "9050"
type input "Joke [PERSON_NAME]"
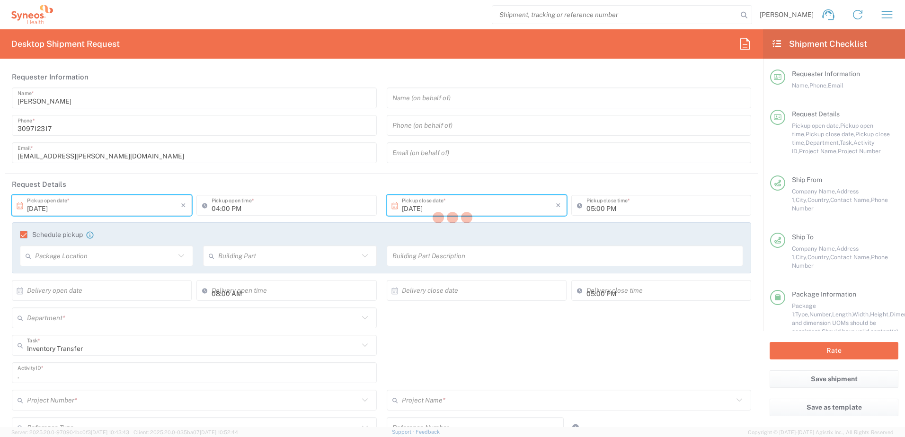
type input "32 494 10 36 87"
type input "Sender/Shipper"
type input "Repair/Warranty"
type input "Sender/Shipper"
type input "Delivery Duty Paid"
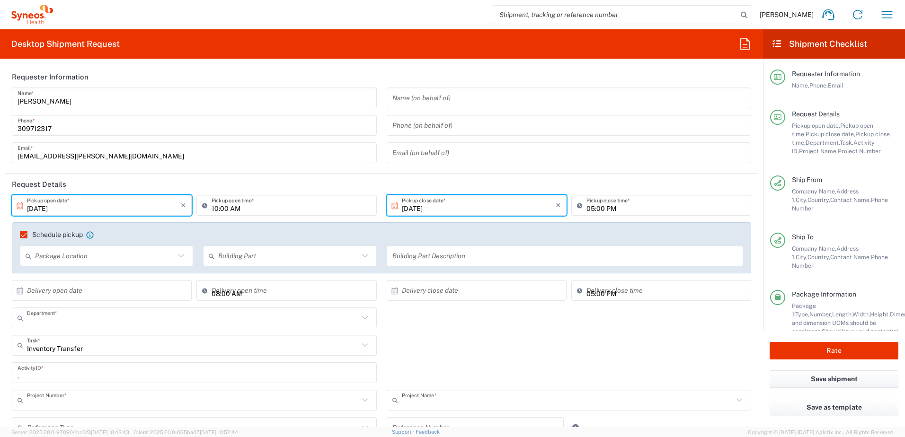
type input "4510"
type input "4510 DEPARTMENTAL EXPENSE"
type input "Your Packaging"
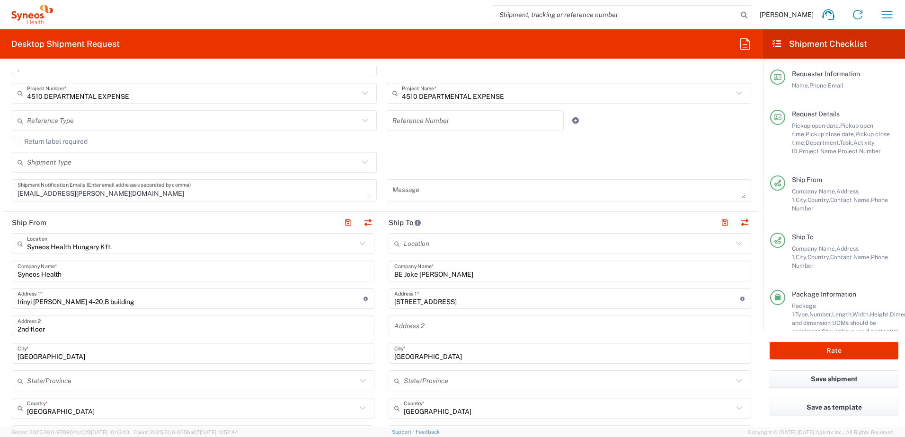
scroll to position [316, 0]
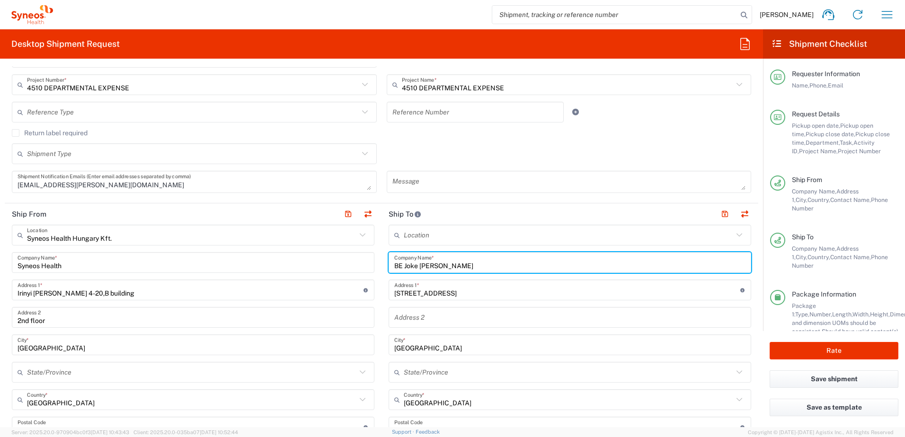
drag, startPoint x: 445, startPoint y: 266, endPoint x: 401, endPoint y: 261, distance: 43.8
click at [401, 261] on input "BE Joke [PERSON_NAME]" at bounding box center [569, 263] width 351 height 17
paste input "[PERSON_NAME]"
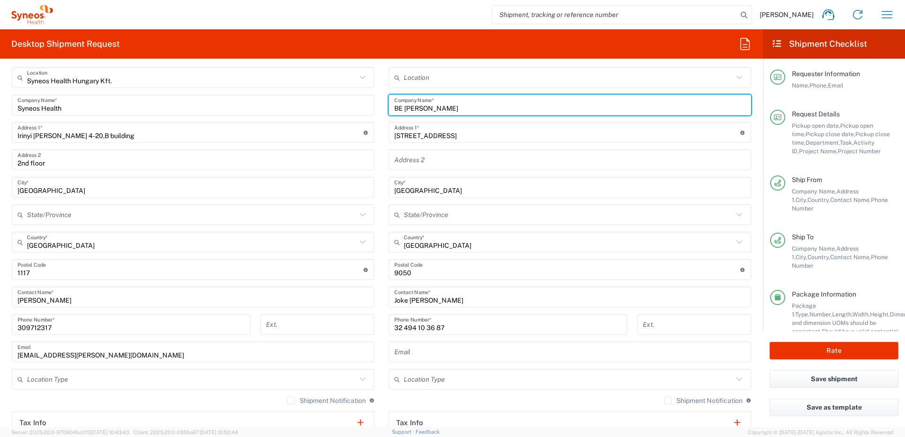
scroll to position [631, 0]
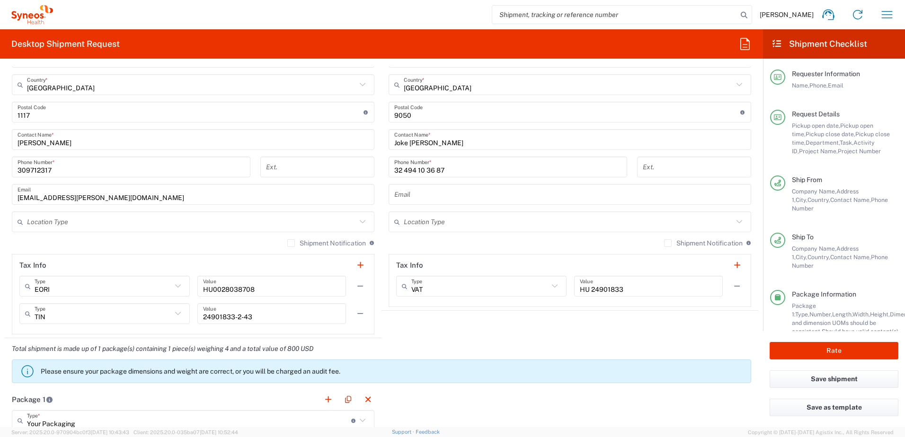
type input "BE [PERSON_NAME]"
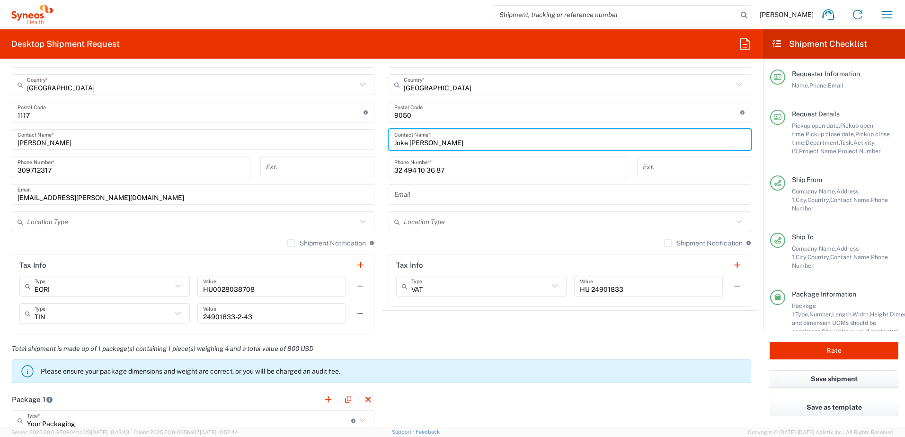
drag, startPoint x: 418, startPoint y: 142, endPoint x: 360, endPoint y: 142, distance: 57.7
click at [360, 142] on div "Ship From Syneos Health [GEOGRAPHIC_DATA] Kft. Location Syneos Health Hungary K…" at bounding box center [381, 113] width 753 height 450
paste input "[PERSON_NAME]"
type input "[PERSON_NAME]"
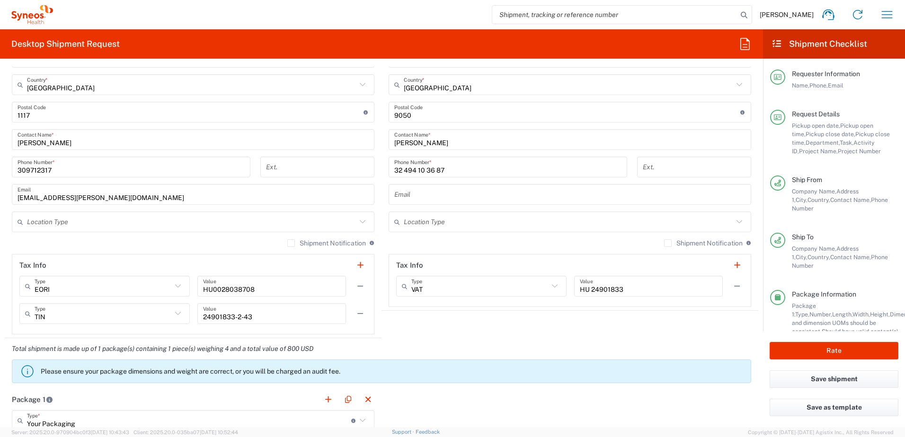
drag, startPoint x: 99, startPoint y: 244, endPoint x: 422, endPoint y: 268, distance: 324.5
click at [99, 244] on div "Shipment Notification If checked, a shipment notification email will be sent to…" at bounding box center [193, 246] width 362 height 15
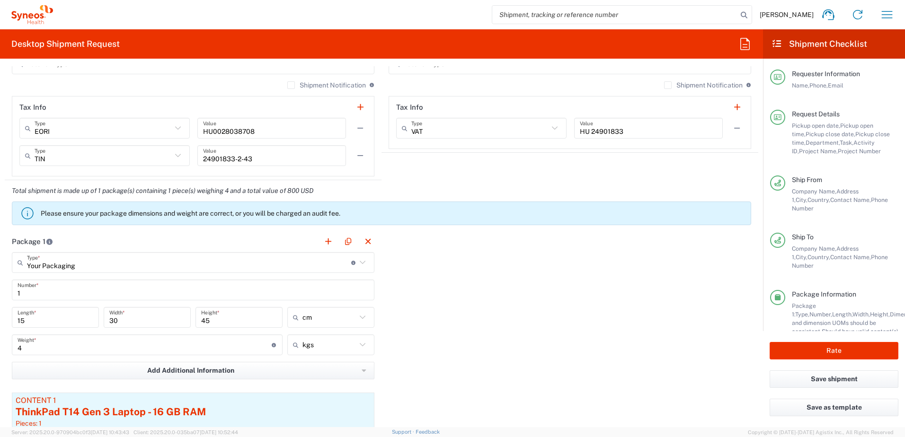
scroll to position [473, 0]
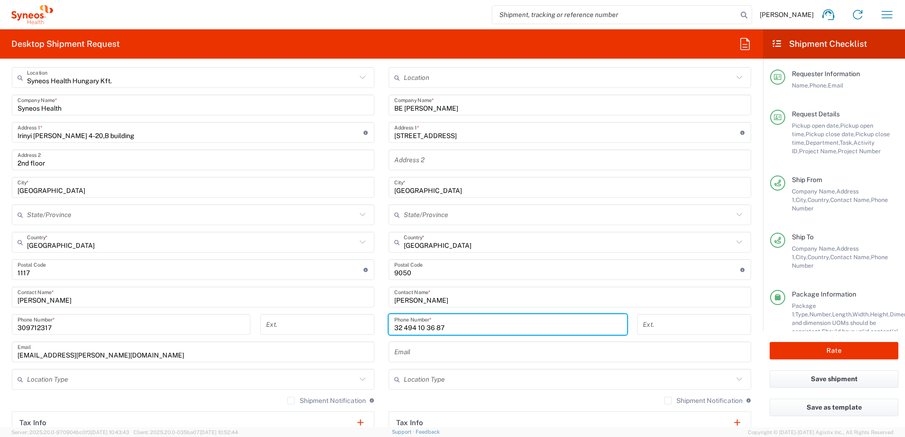
drag, startPoint x: 450, startPoint y: 326, endPoint x: 328, endPoint y: 325, distance: 122.5
click at [336, 328] on div "Ship From Syneos Health [GEOGRAPHIC_DATA] Kft. Location Syneos Health Hungary K…" at bounding box center [381, 271] width 753 height 450
paste input "72 02 34 85"
type input "32 472 02 34 85"
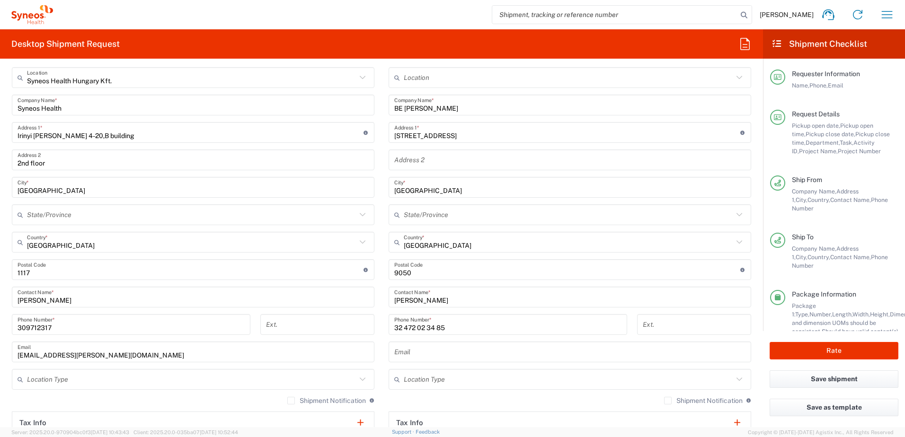
scroll to position [316, 0]
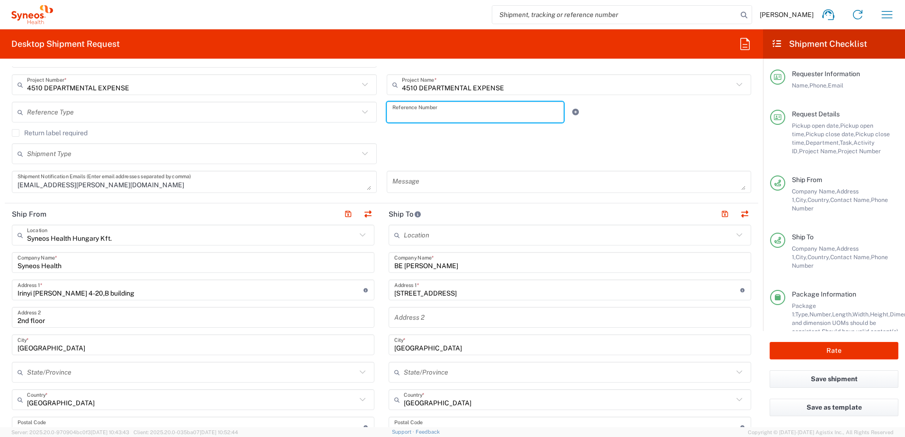
click at [455, 114] on input "text" at bounding box center [475, 112] width 166 height 17
paste input "SCTASK2729800"
type input "SCTASK2729800"
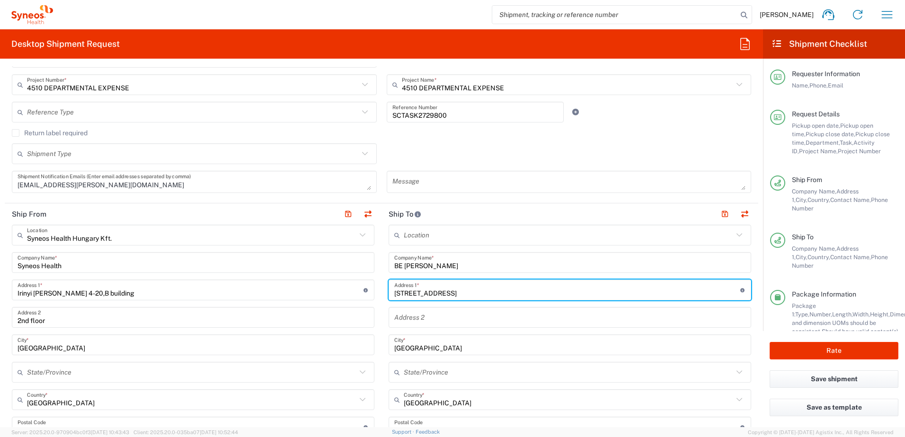
drag, startPoint x: 493, startPoint y: 293, endPoint x: 353, endPoint y: 284, distance: 140.3
click at [353, 284] on div "Ship From Syneos Health [GEOGRAPHIC_DATA] Kft. Location Syneos Health Hungary K…" at bounding box center [381, 428] width 753 height 450
paste input "[STREET_ADDRESS]"
type input "[STREET_ADDRESS]"
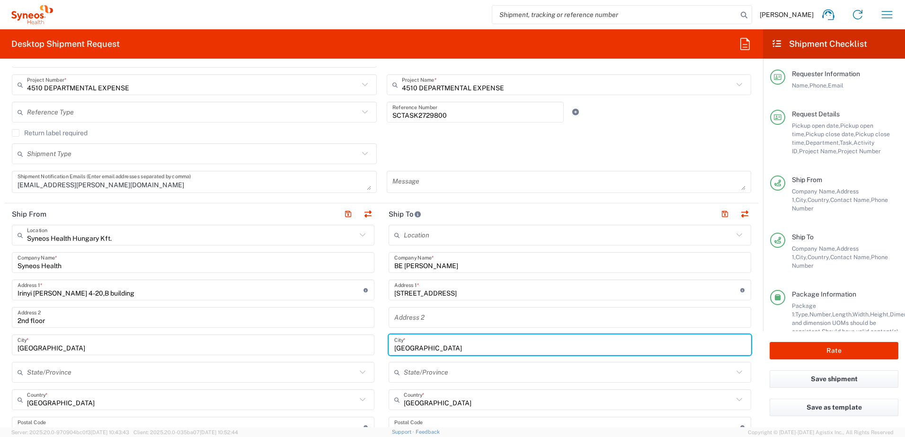
drag, startPoint x: 430, startPoint y: 349, endPoint x: 366, endPoint y: 347, distance: 64.4
click at [366, 347] on div "Ship From Syneos Health [GEOGRAPHIC_DATA] Kft. Location Syneos Health Hungary K…" at bounding box center [381, 428] width 753 height 450
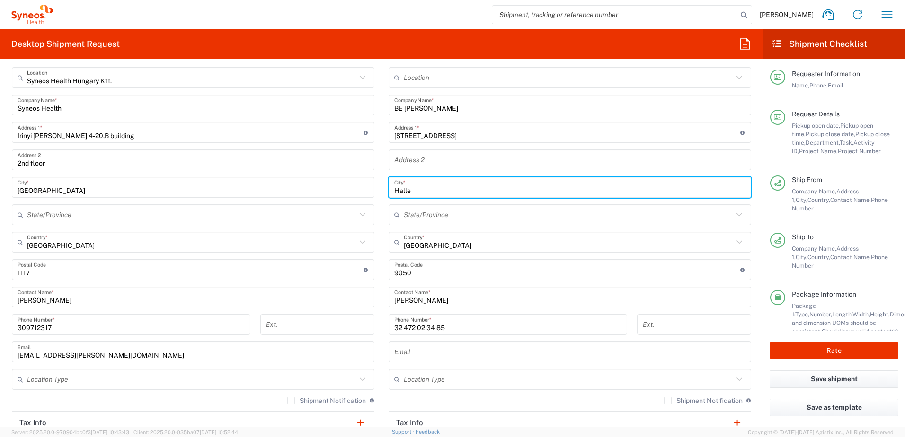
type input "Halle"
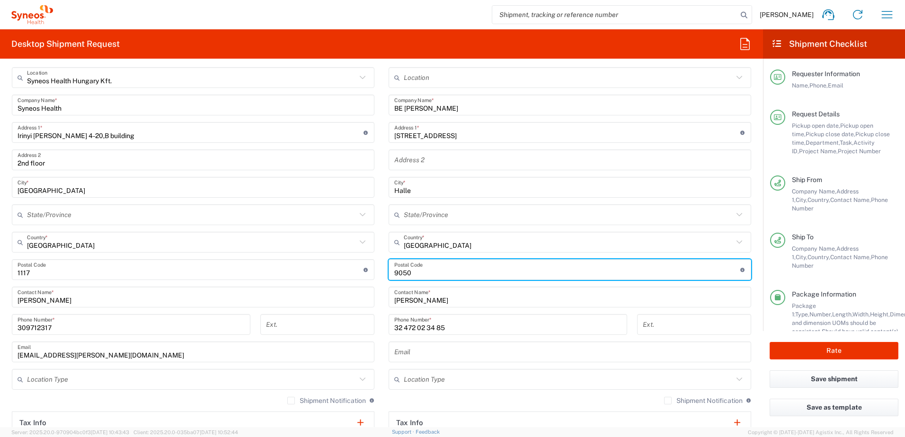
drag, startPoint x: 409, startPoint y: 273, endPoint x: 366, endPoint y: 268, distance: 43.8
click at [366, 268] on div "Ship From Syneos Health [GEOGRAPHIC_DATA] Kft. Location Syneos Health Hungary K…" at bounding box center [381, 271] width 753 height 450
type input "2980"
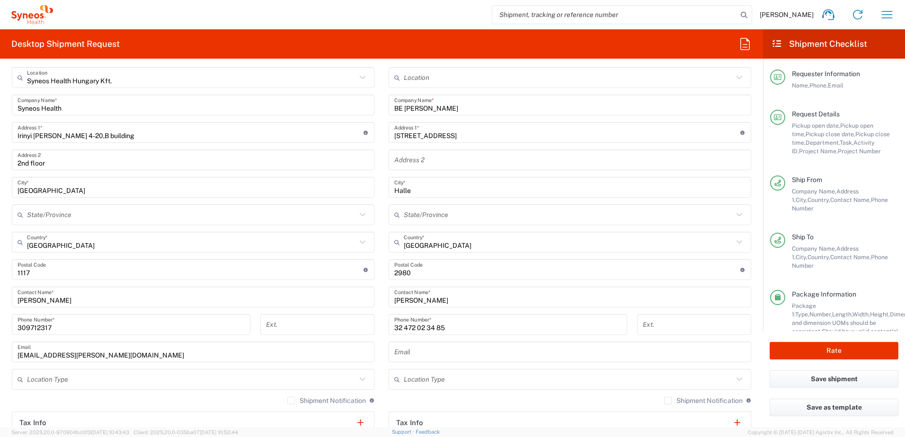
click at [381, 278] on main "Location [PERSON_NAME] LLC-[GEOGRAPHIC_DATA] [GEOGRAPHIC_DATA] [GEOGRAPHIC_DATA…" at bounding box center [569, 265] width 377 height 397
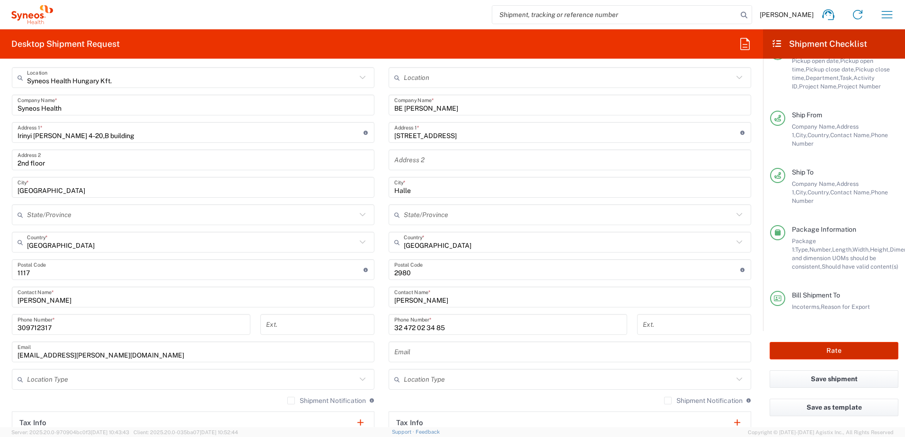
click at [789, 343] on button "Rate" at bounding box center [833, 351] width 129 height 18
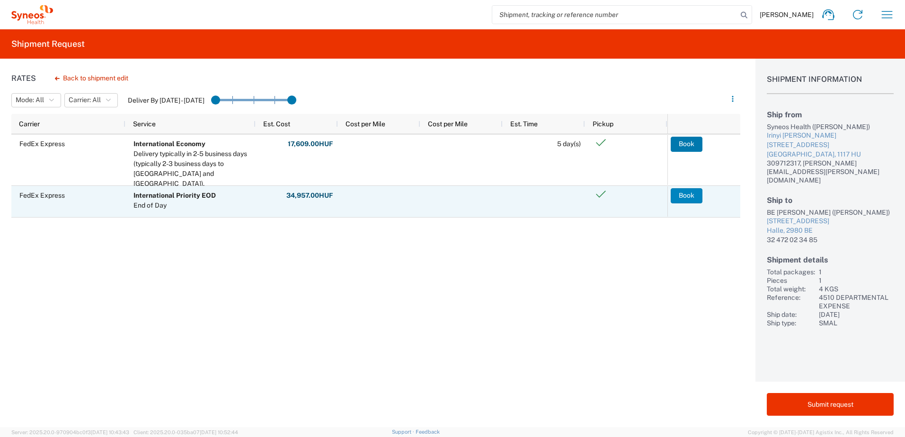
click at [678, 196] on button "Book" at bounding box center [686, 195] width 32 height 15
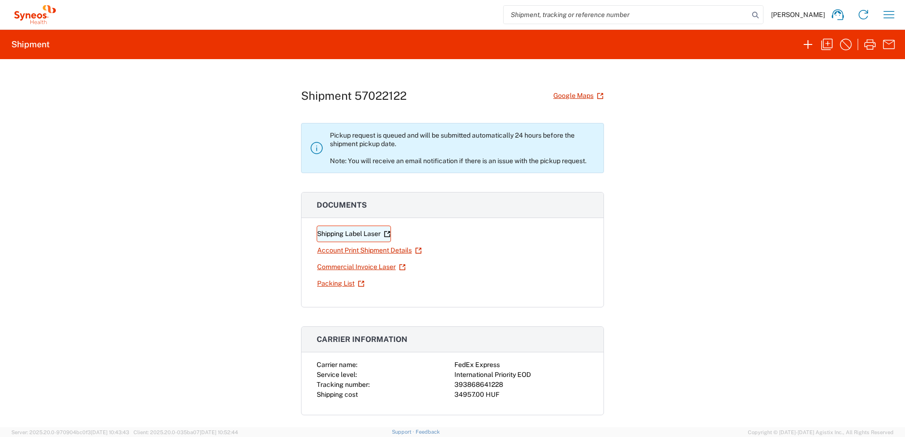
click at [330, 233] on link "Shipping Label Laser" at bounding box center [354, 234] width 74 height 17
drag, startPoint x: 499, startPoint y: 383, endPoint x: 451, endPoint y: 387, distance: 48.0
click at [454, 387] on div "393868641228" at bounding box center [521, 385] width 134 height 10
copy div "393868641228"
